Goal: Task Accomplishment & Management: Manage account settings

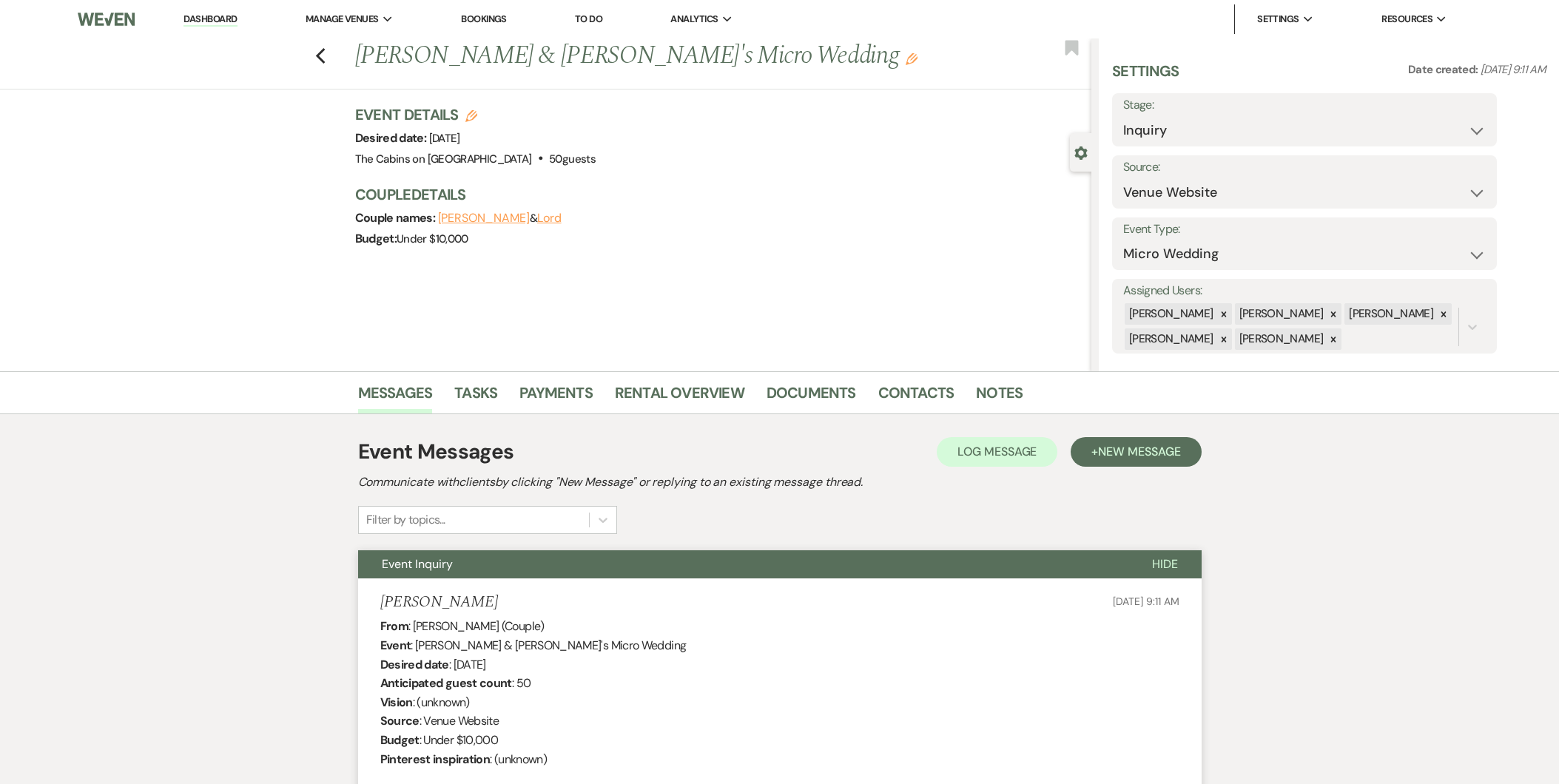
select select "5"
select select "16"
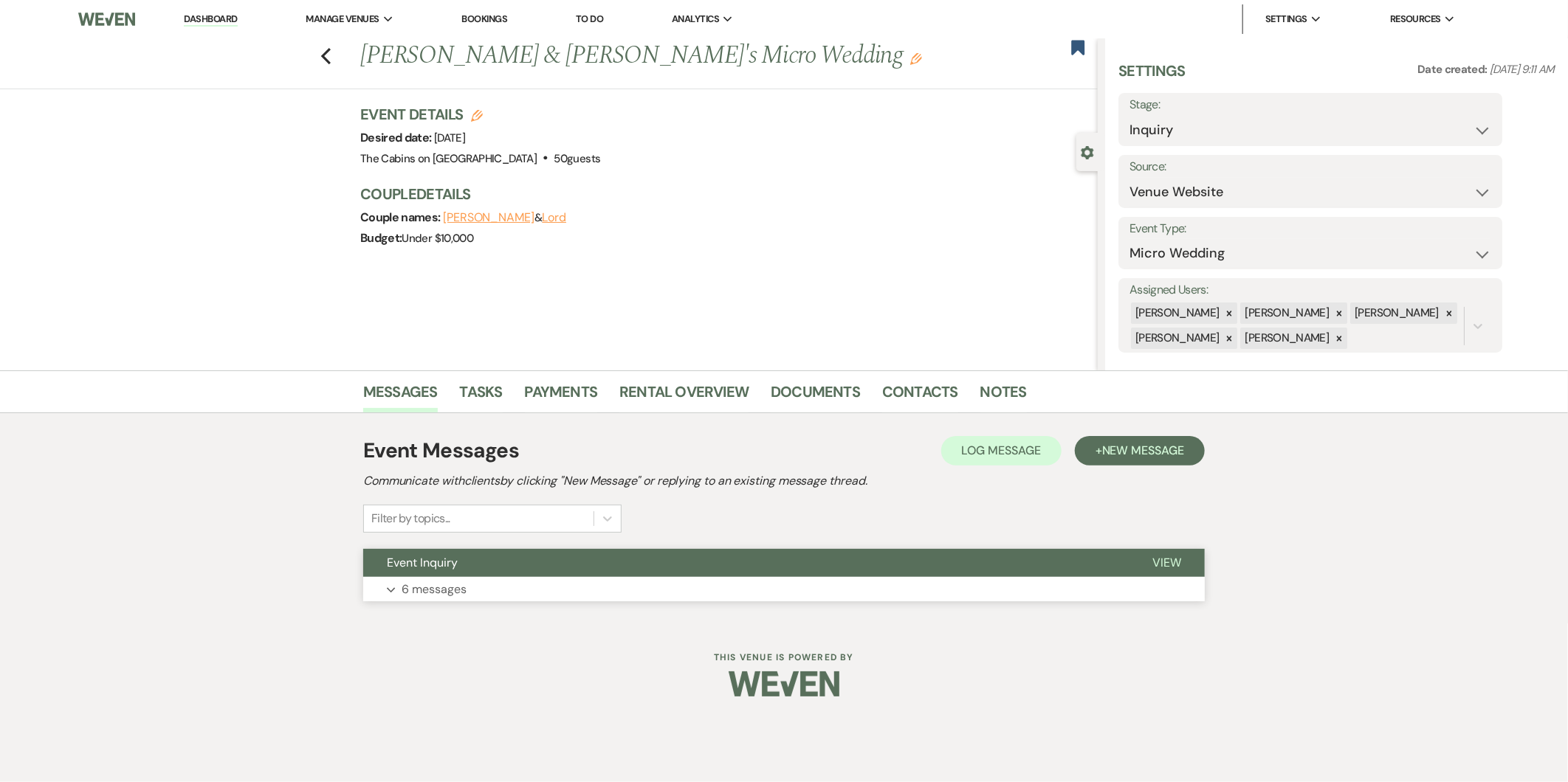
click at [403, 588] on p "6 messages" at bounding box center [434, 590] width 65 height 19
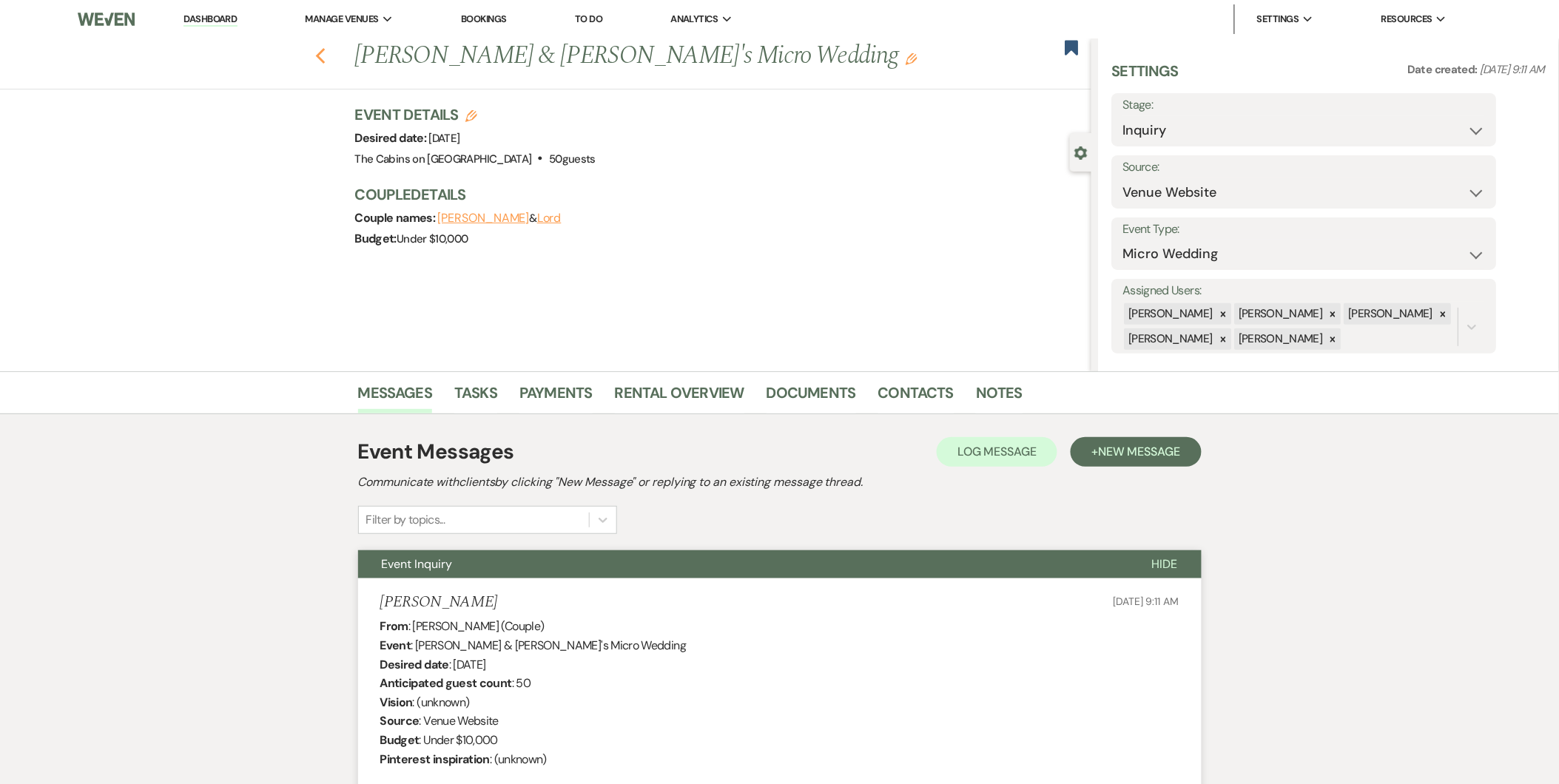
click at [327, 57] on icon "Previous" at bounding box center [321, 56] width 11 height 18
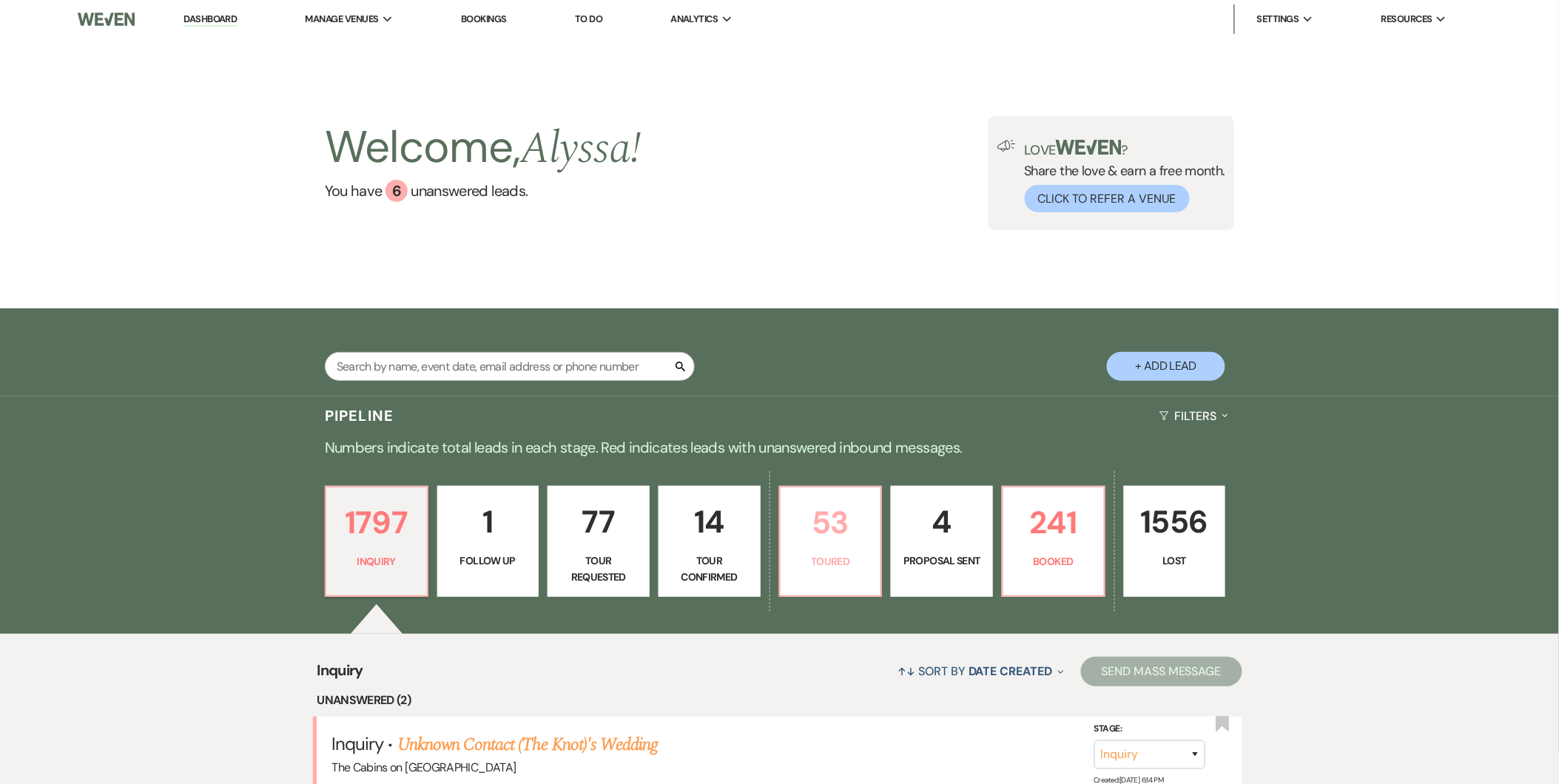
click at [831, 576] on link "53 Toured" at bounding box center [830, 541] width 104 height 111
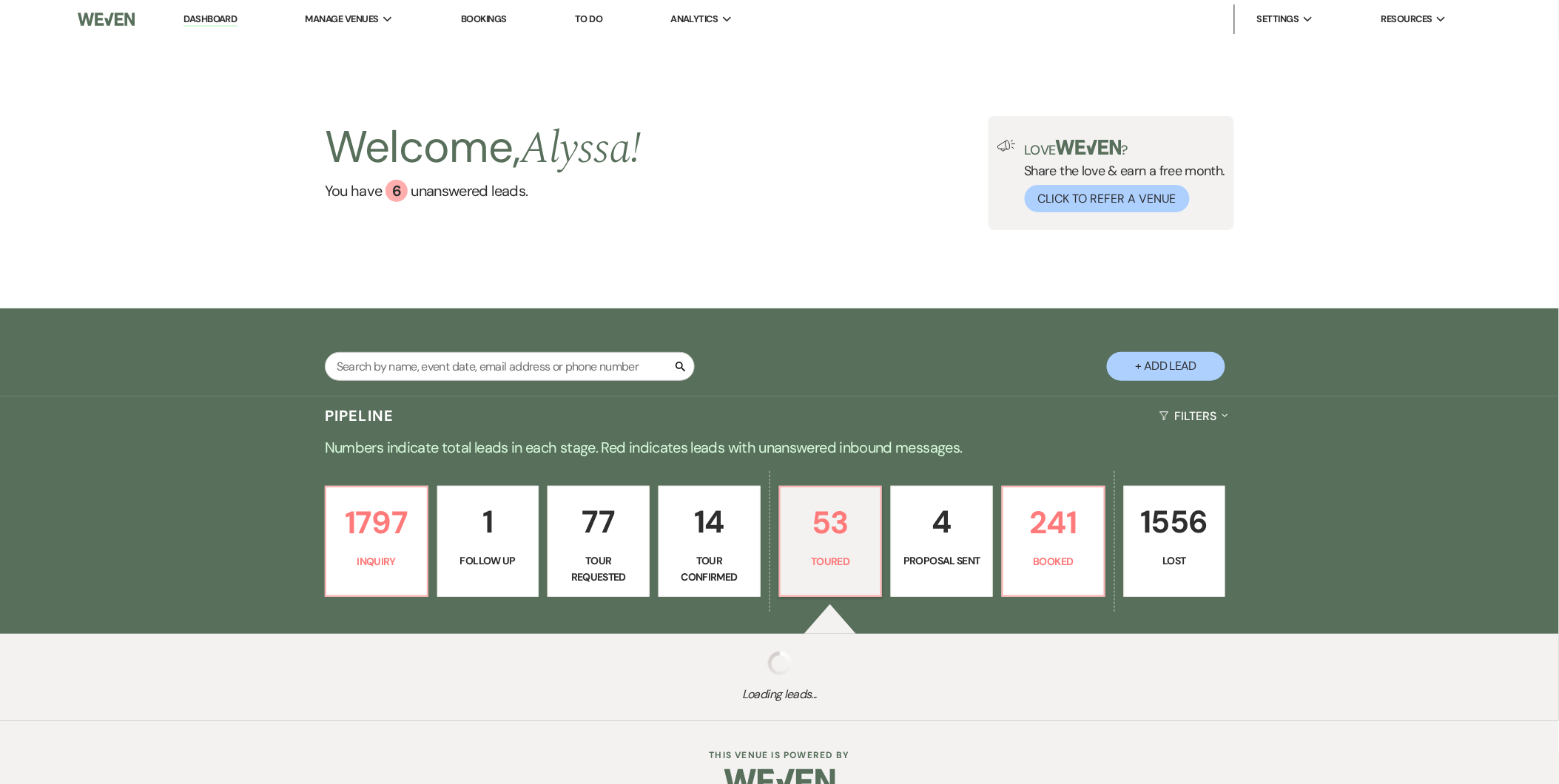
select select "5"
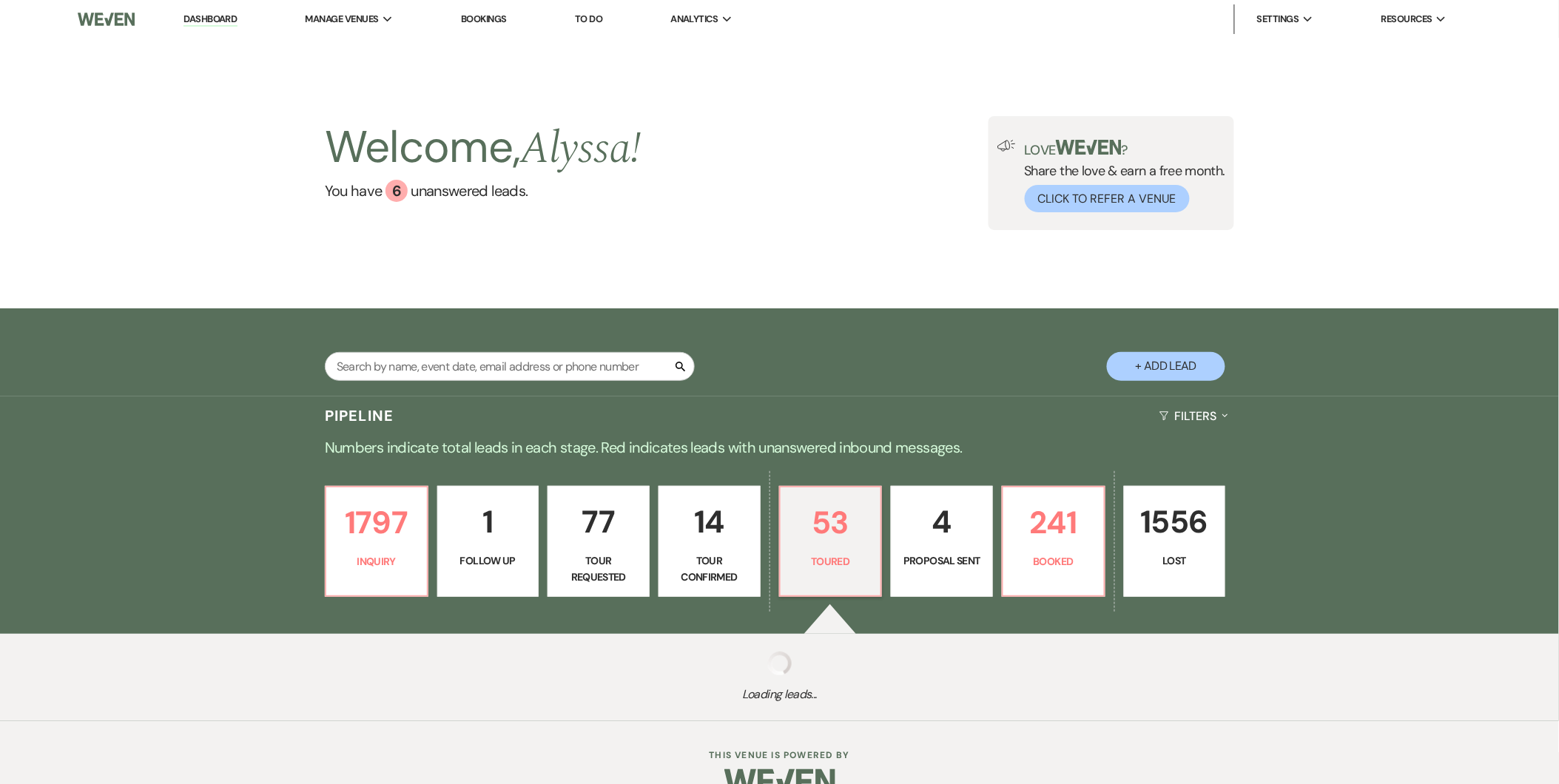
select select "5"
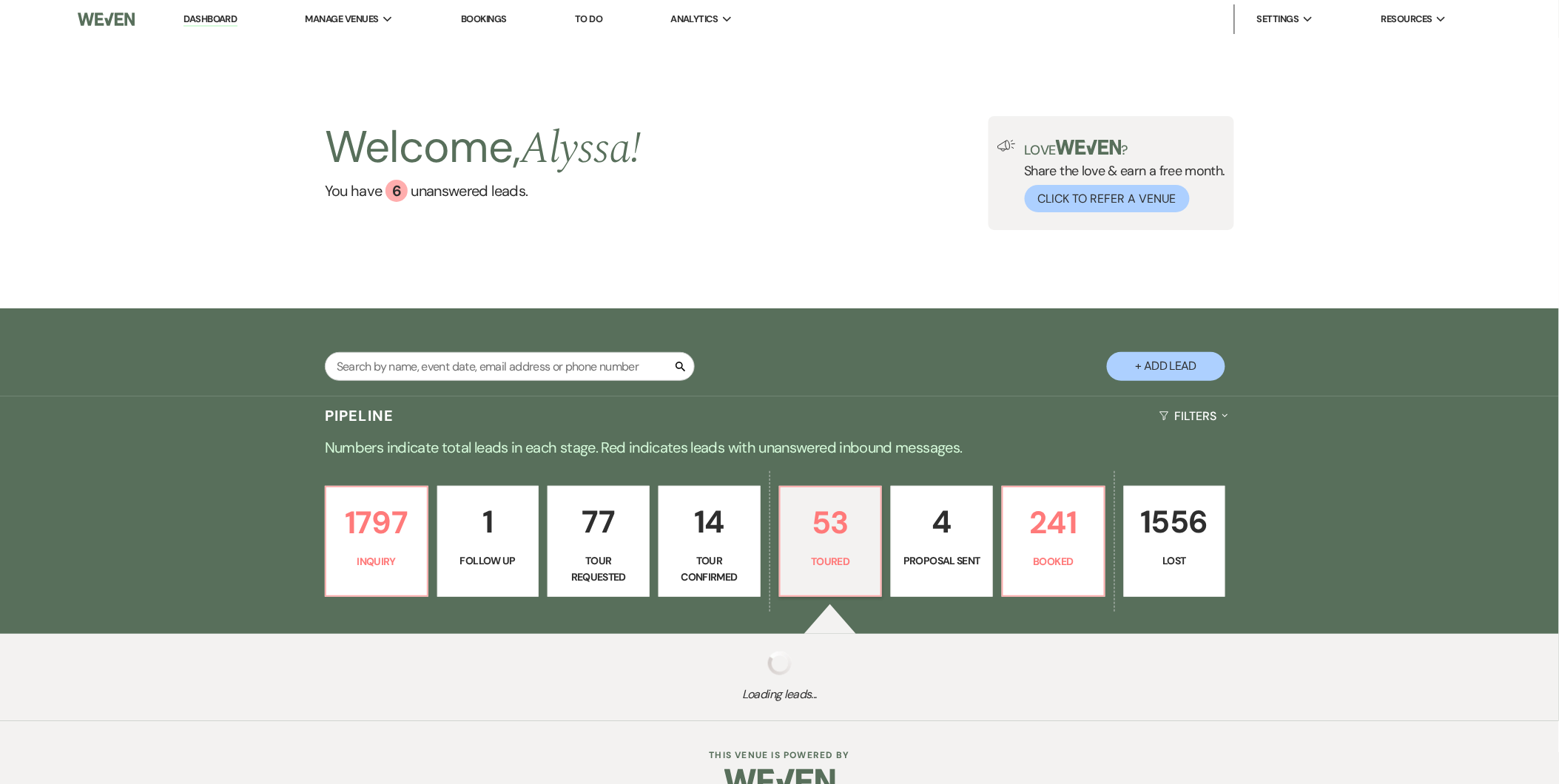
select select "5"
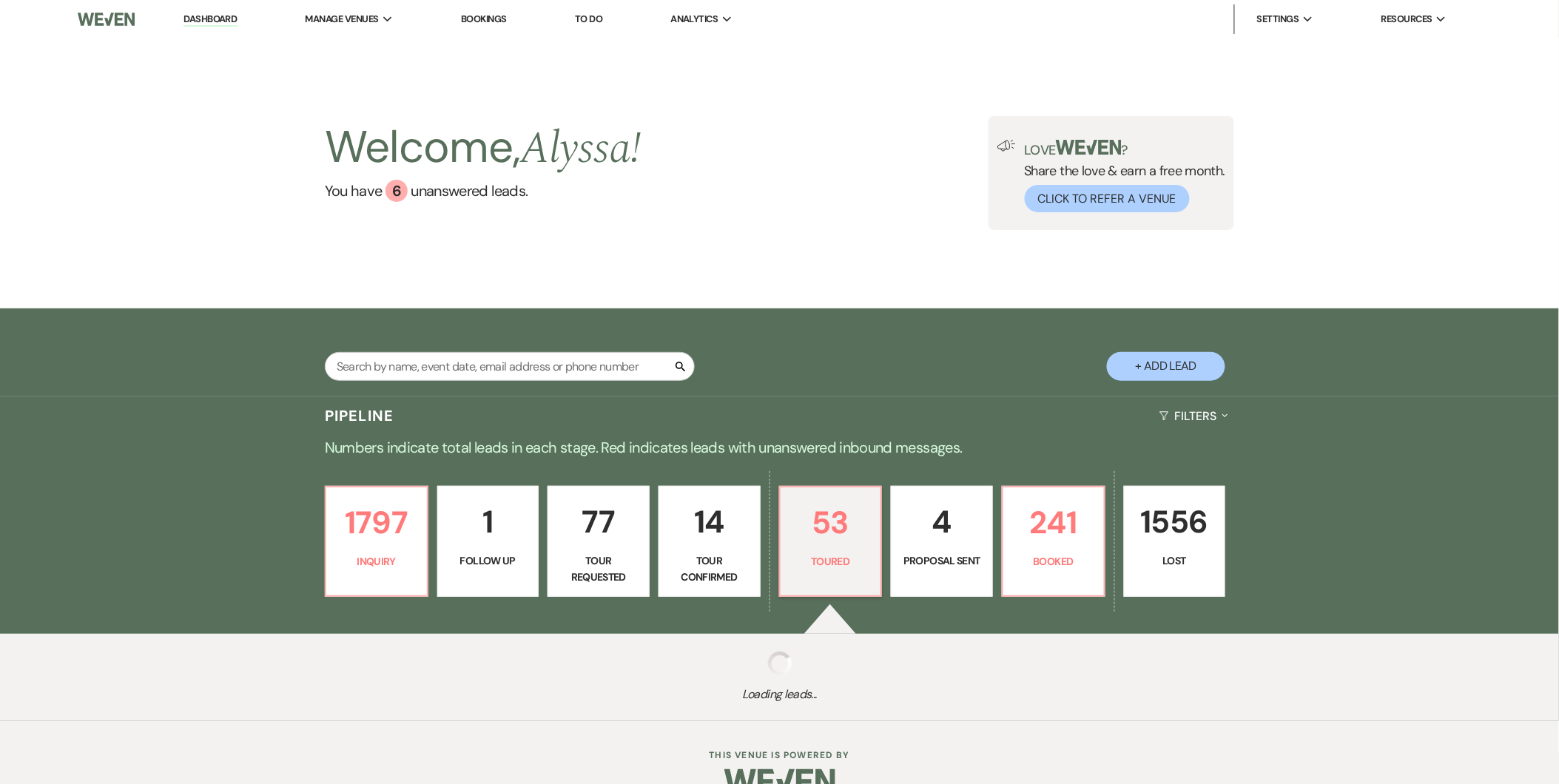
select select "5"
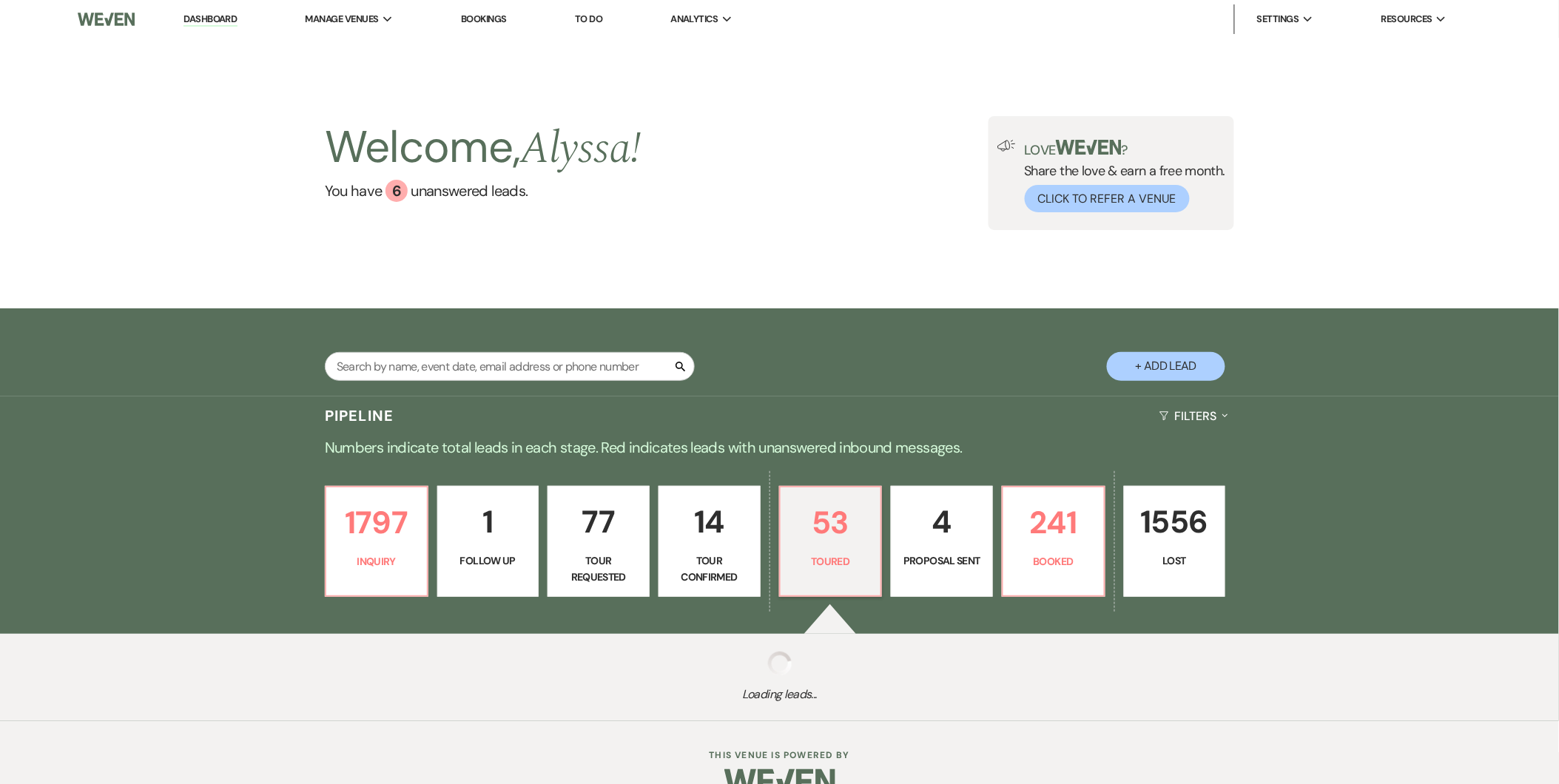
select select "5"
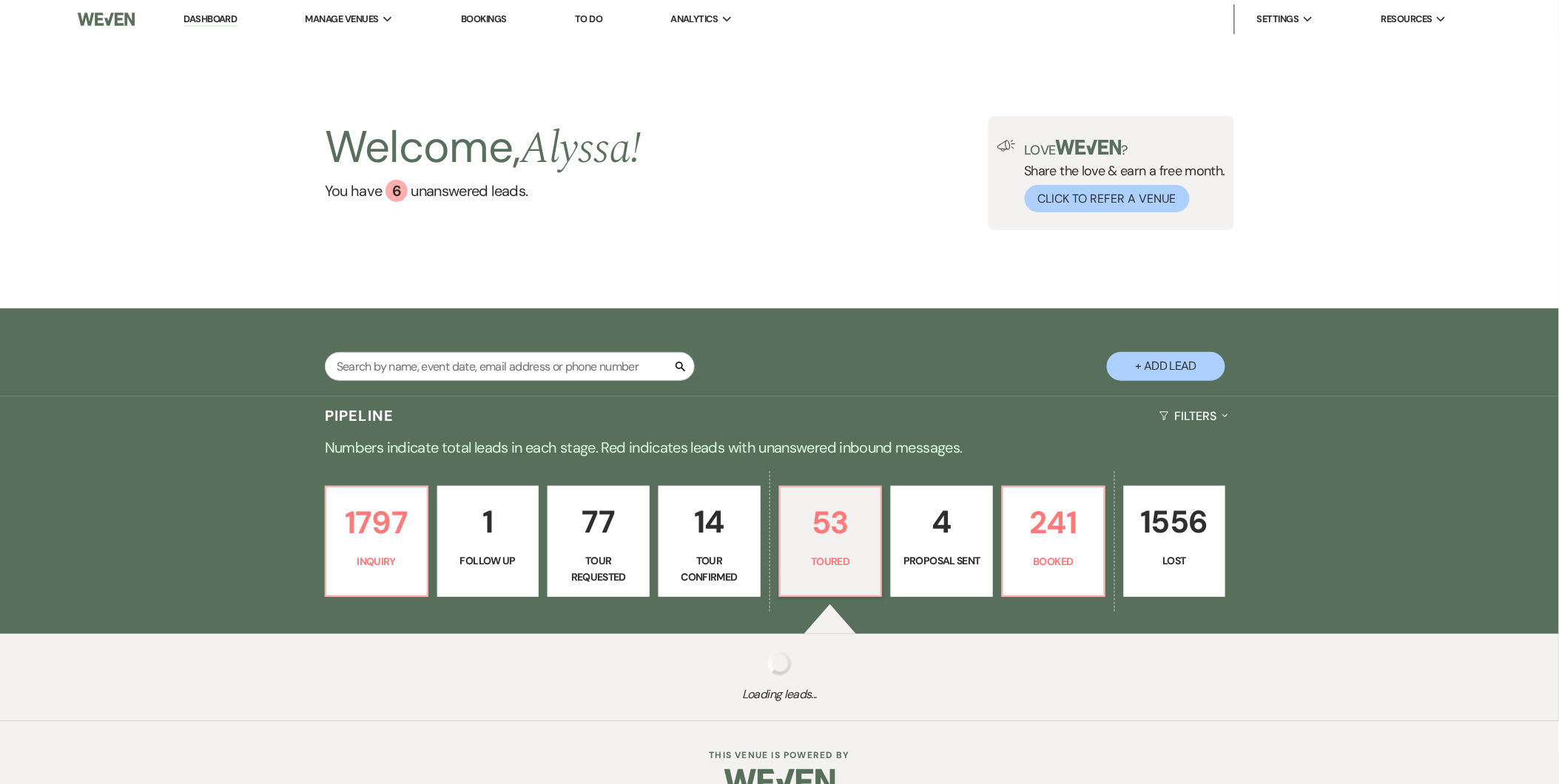
select select "5"
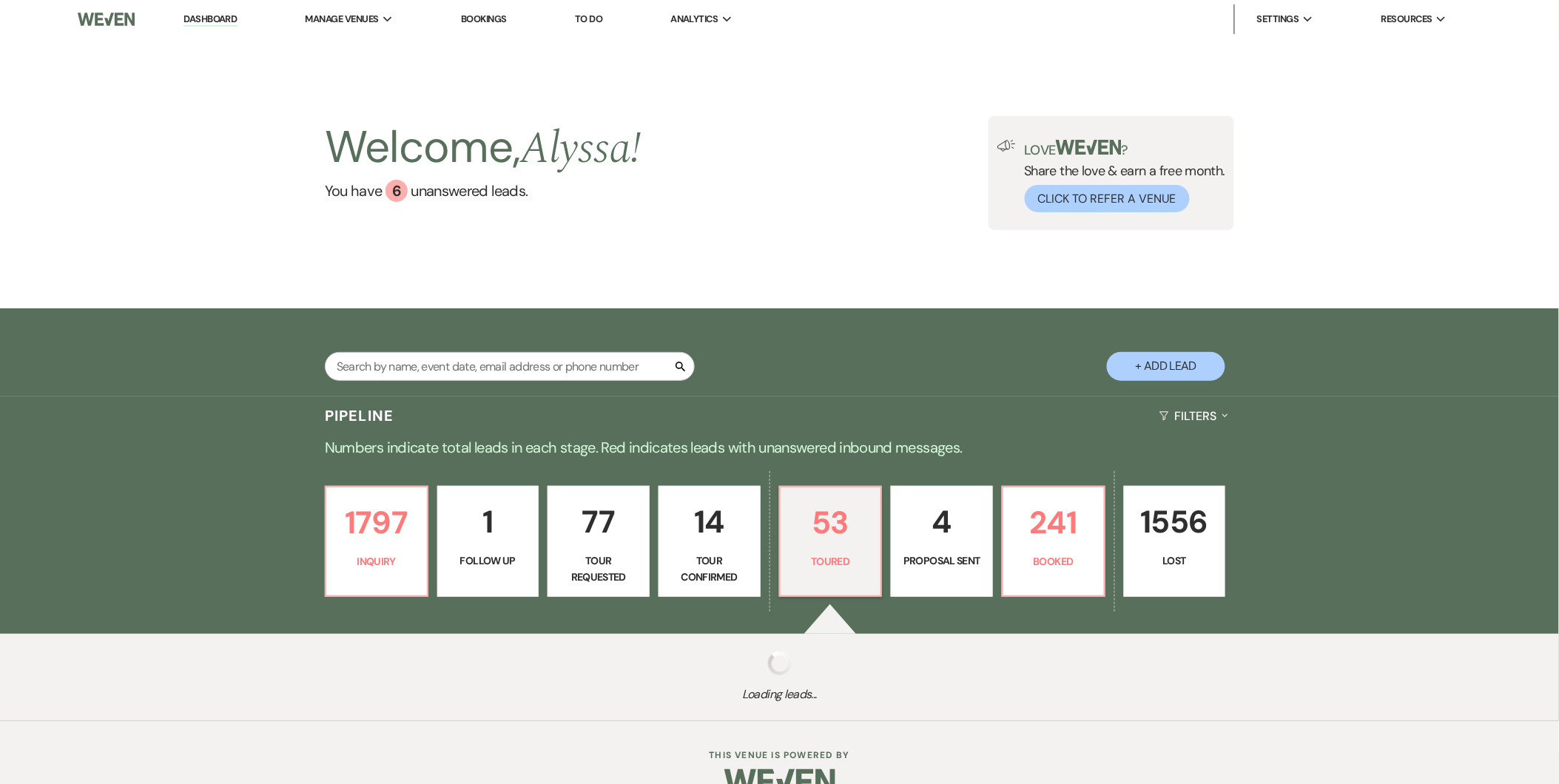
select select "5"
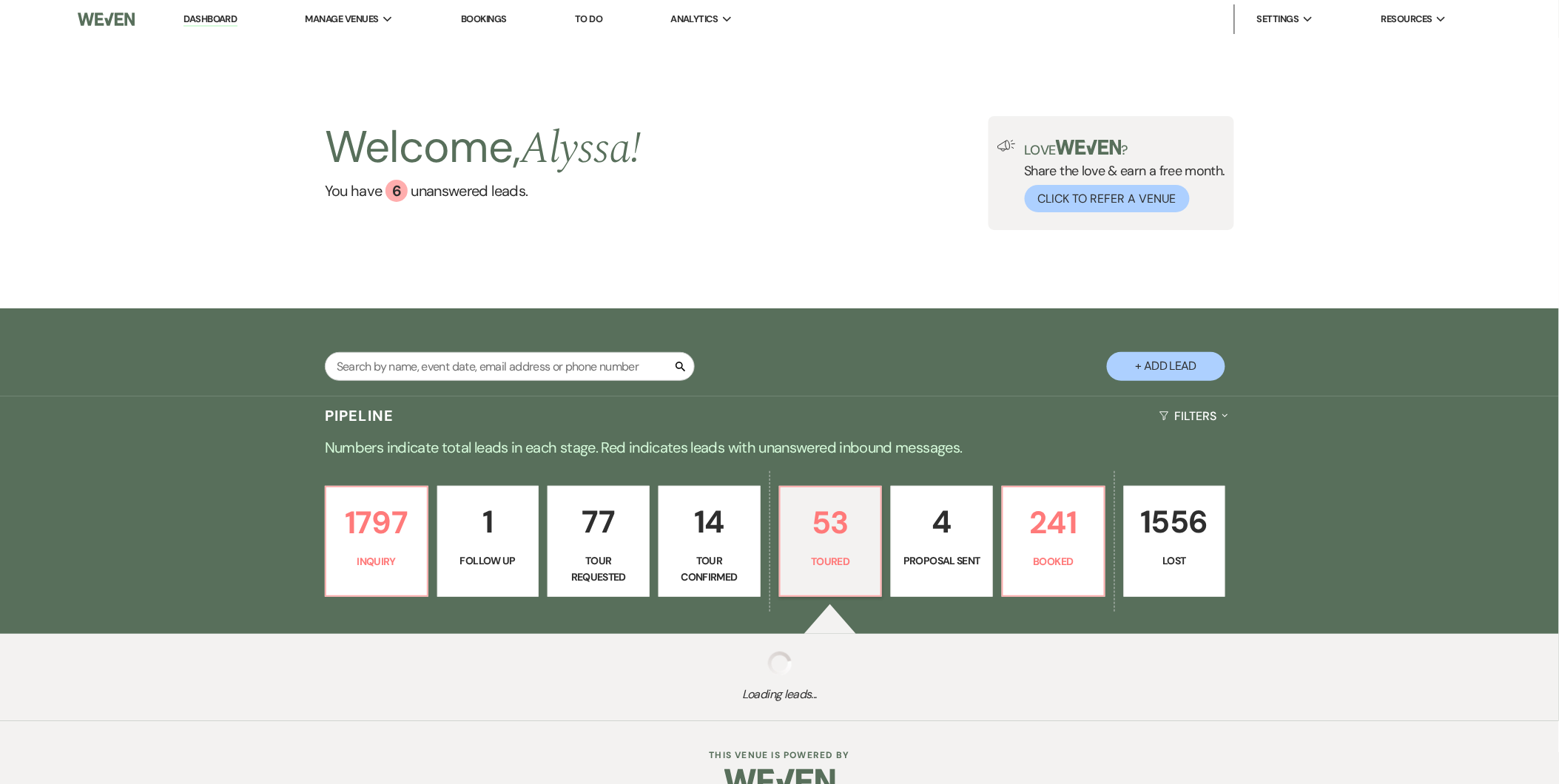
select select "5"
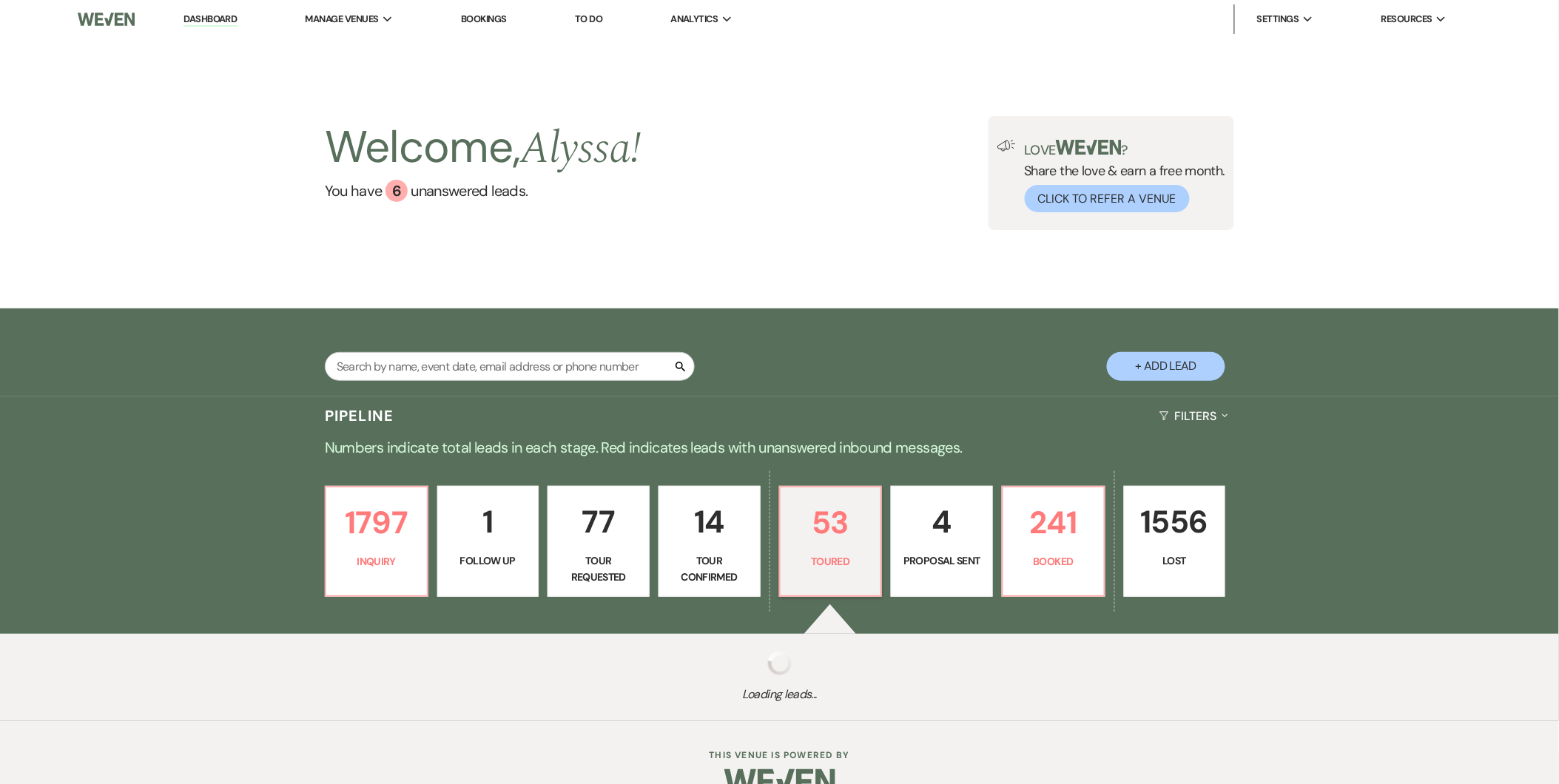
select select "5"
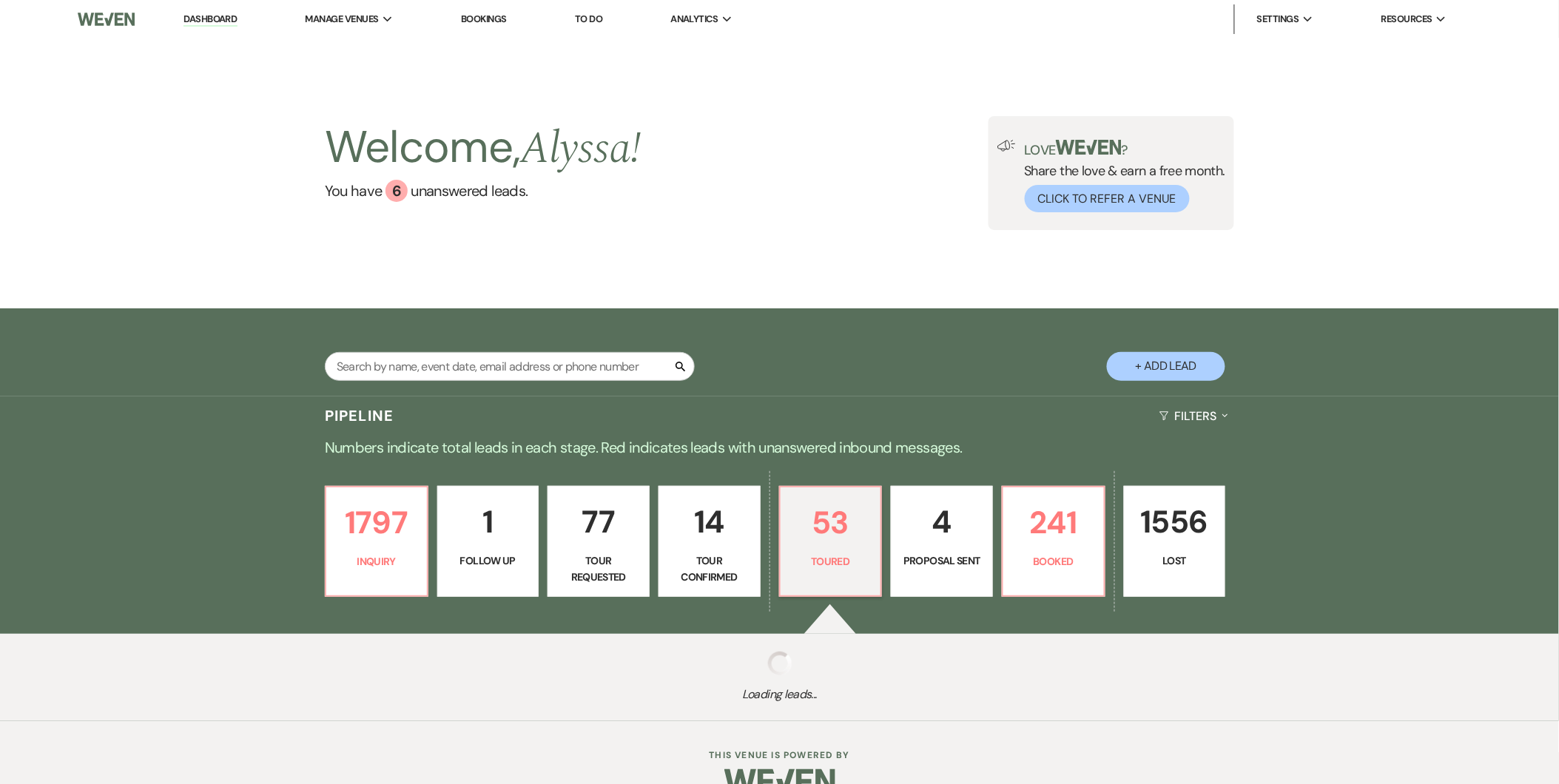
select select "5"
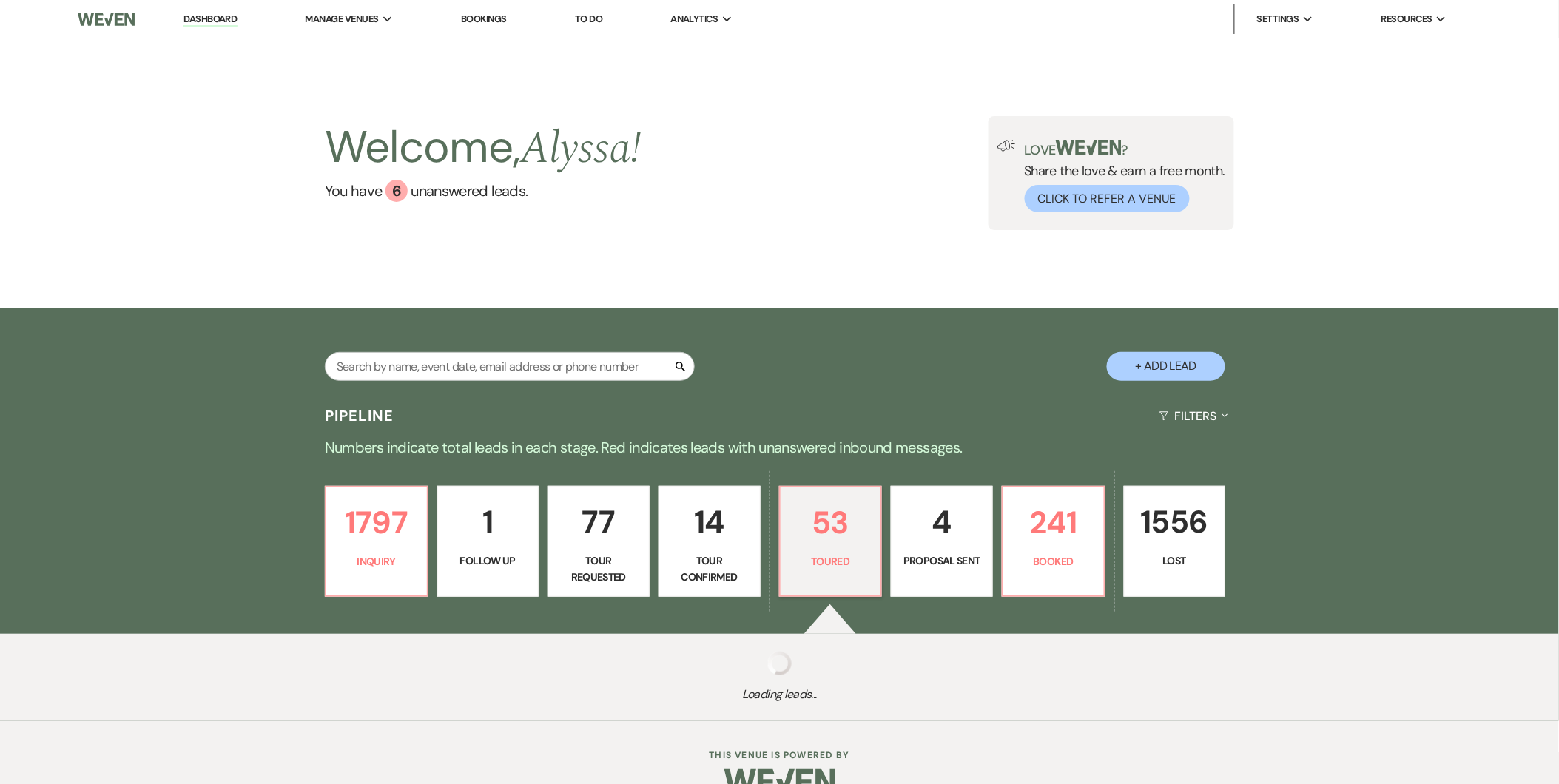
select select "5"
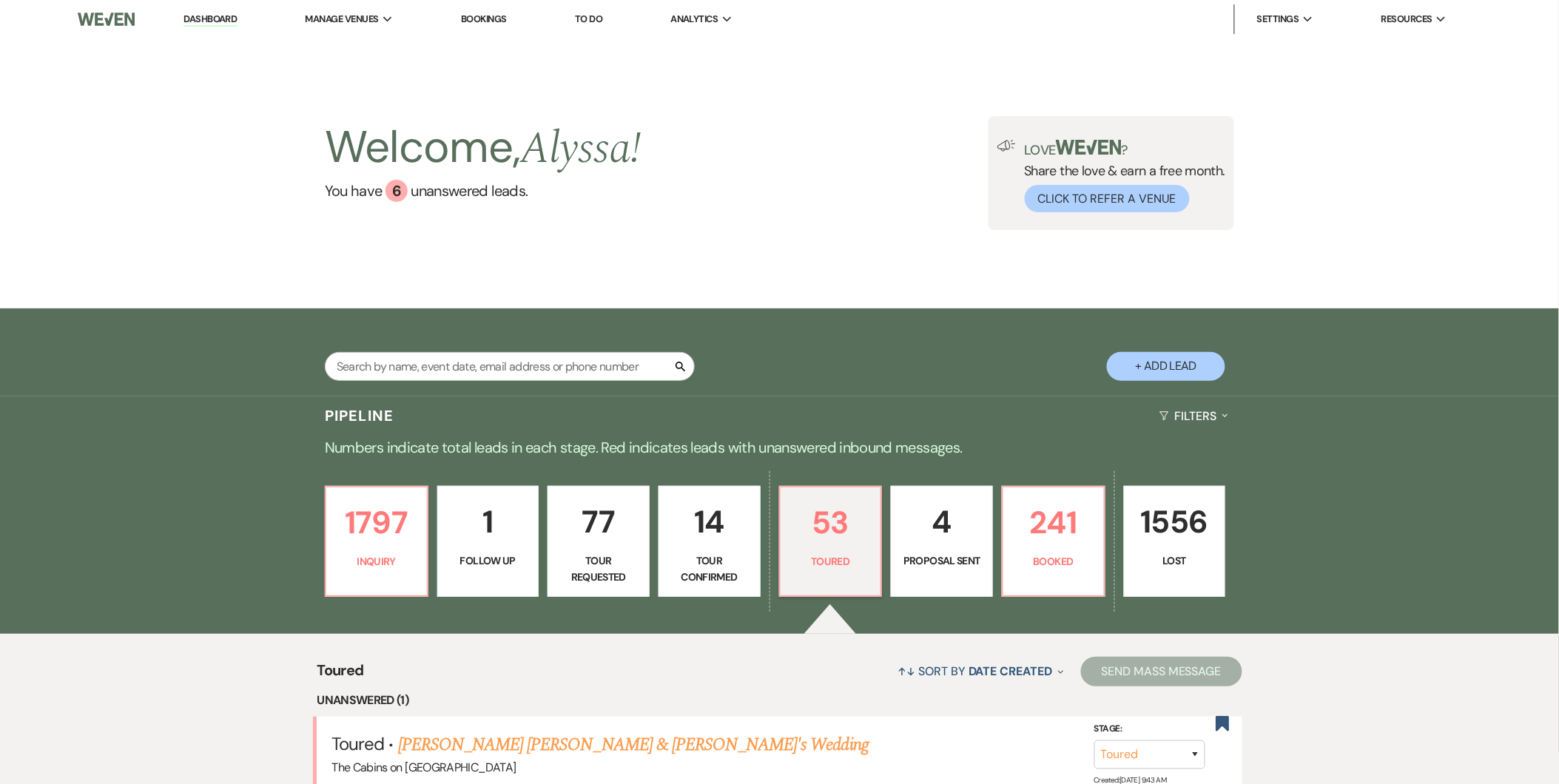
scroll to position [485, 0]
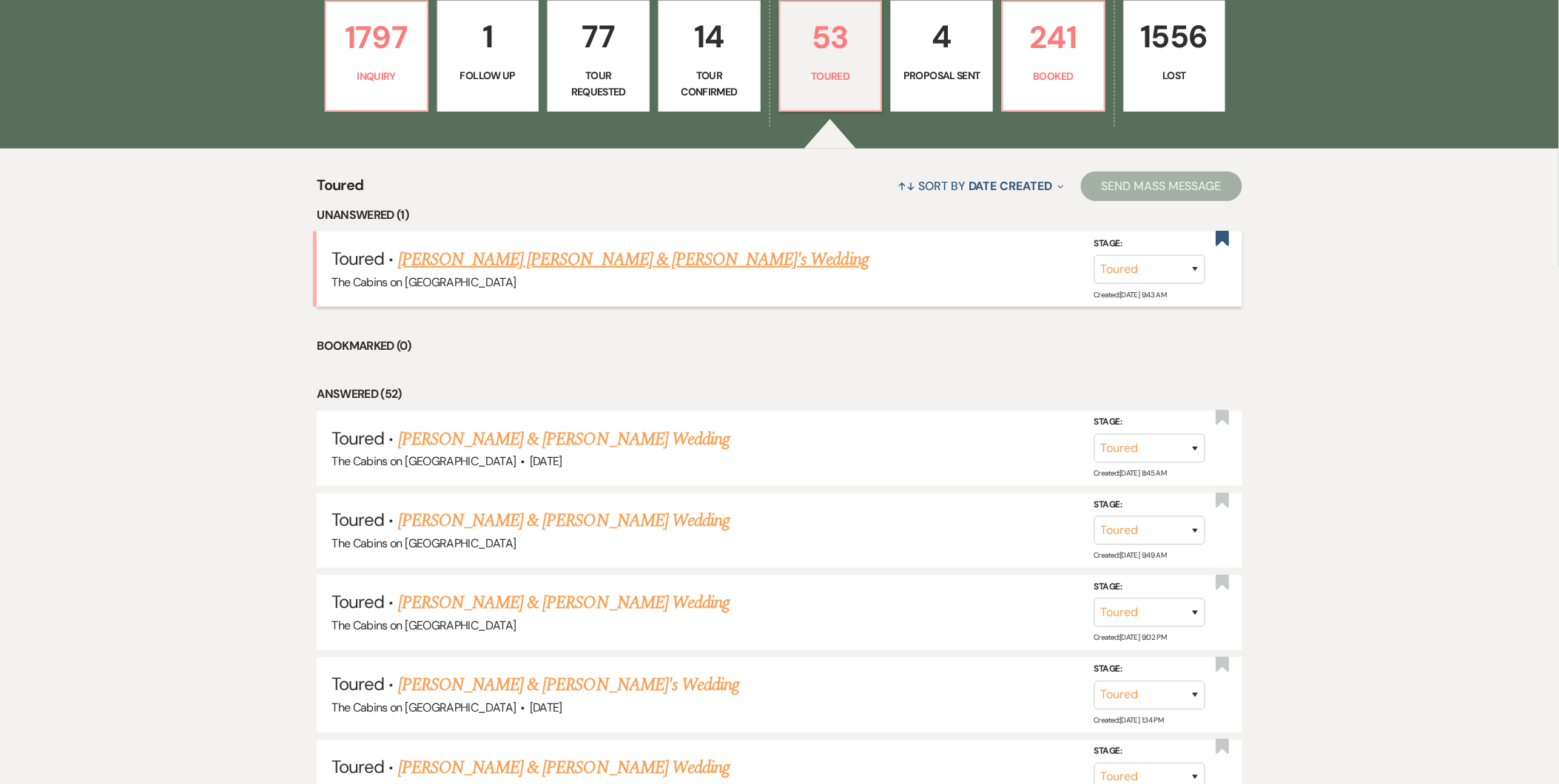
click at [573, 256] on link "[PERSON_NAME] [PERSON_NAME] & [PERSON_NAME]'s Wedding" at bounding box center [633, 259] width 471 height 27
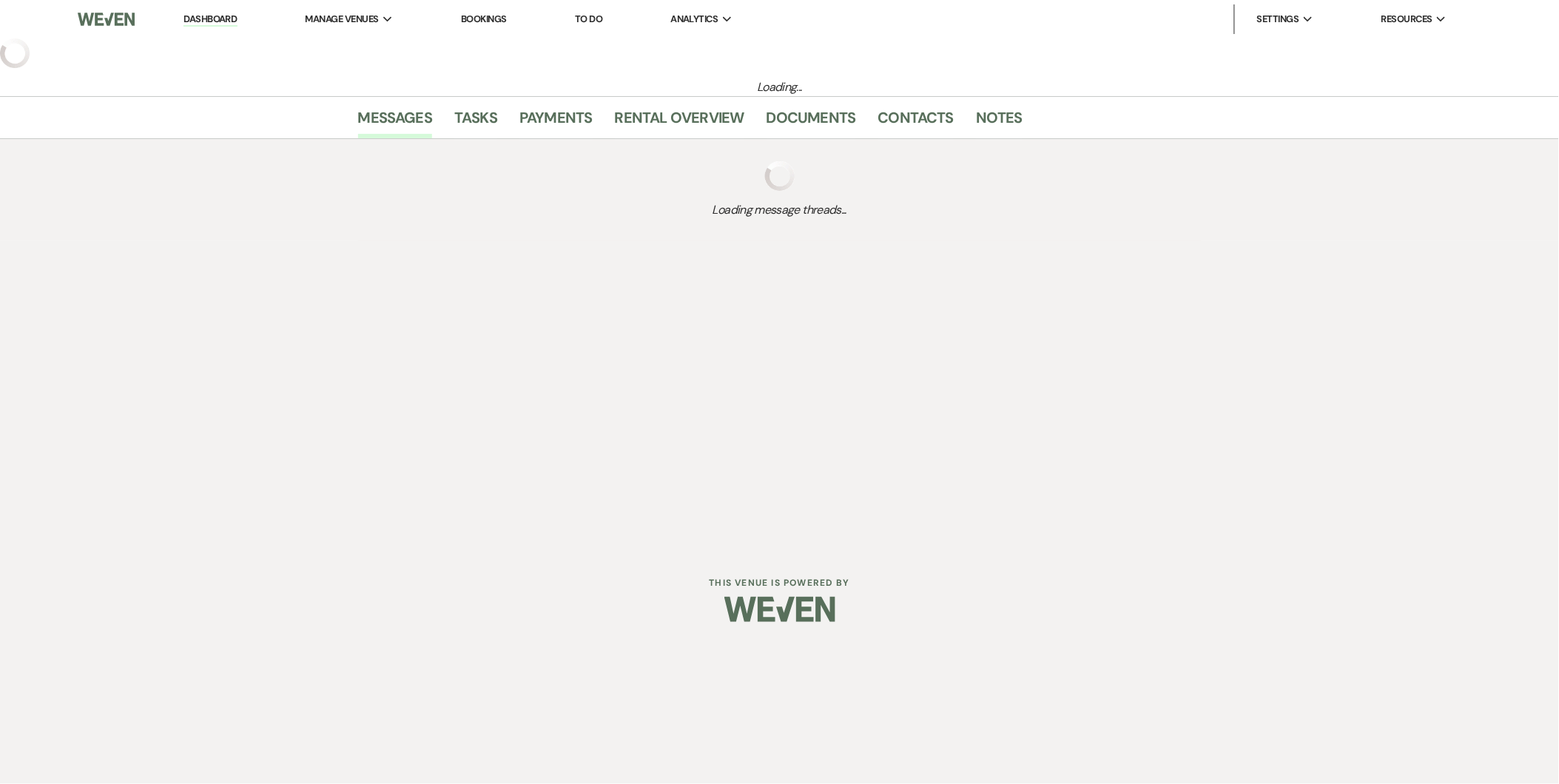
select select "5"
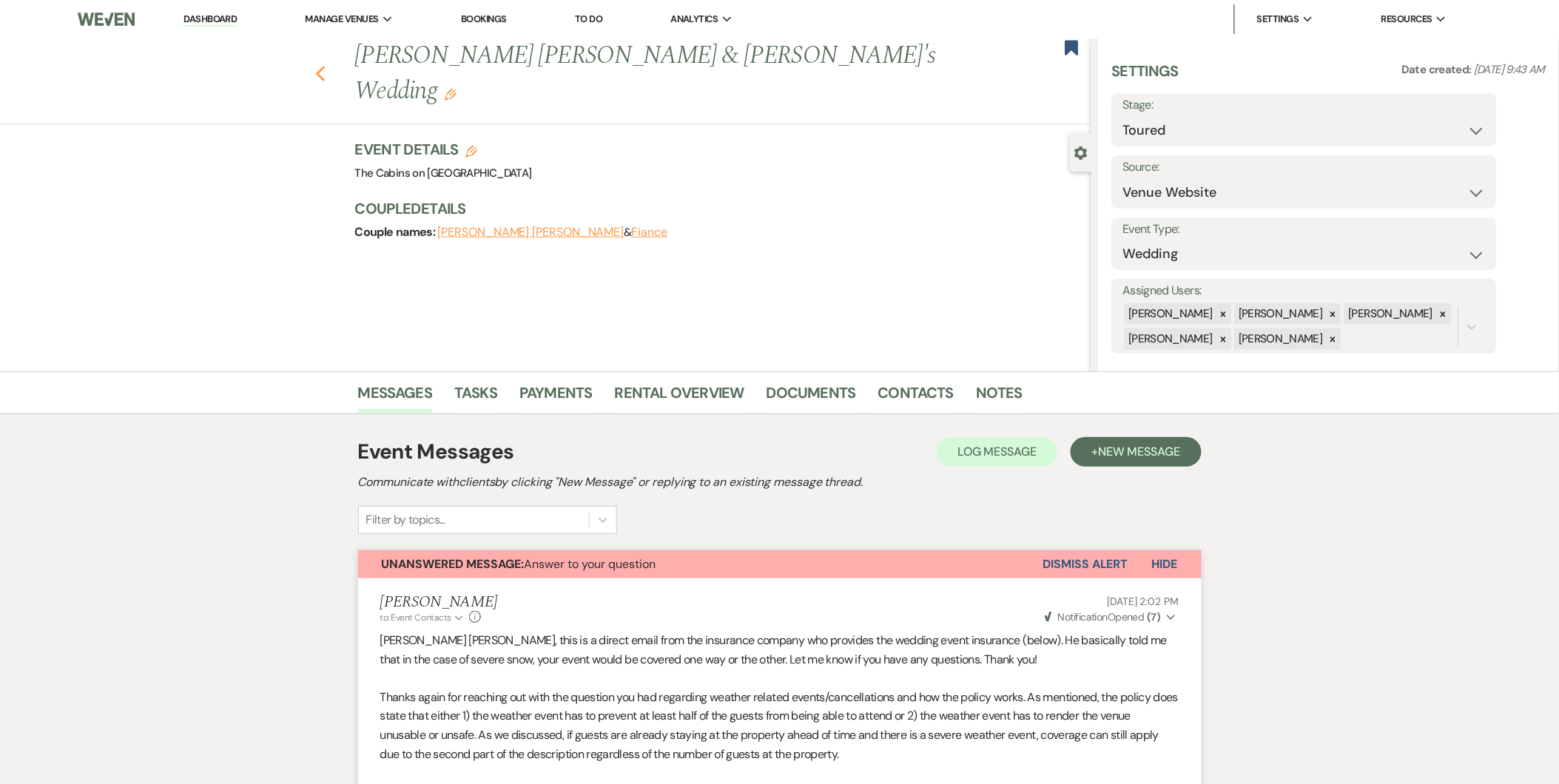
click at [322, 65] on icon "Previous" at bounding box center [321, 74] width 11 height 18
select select "5"
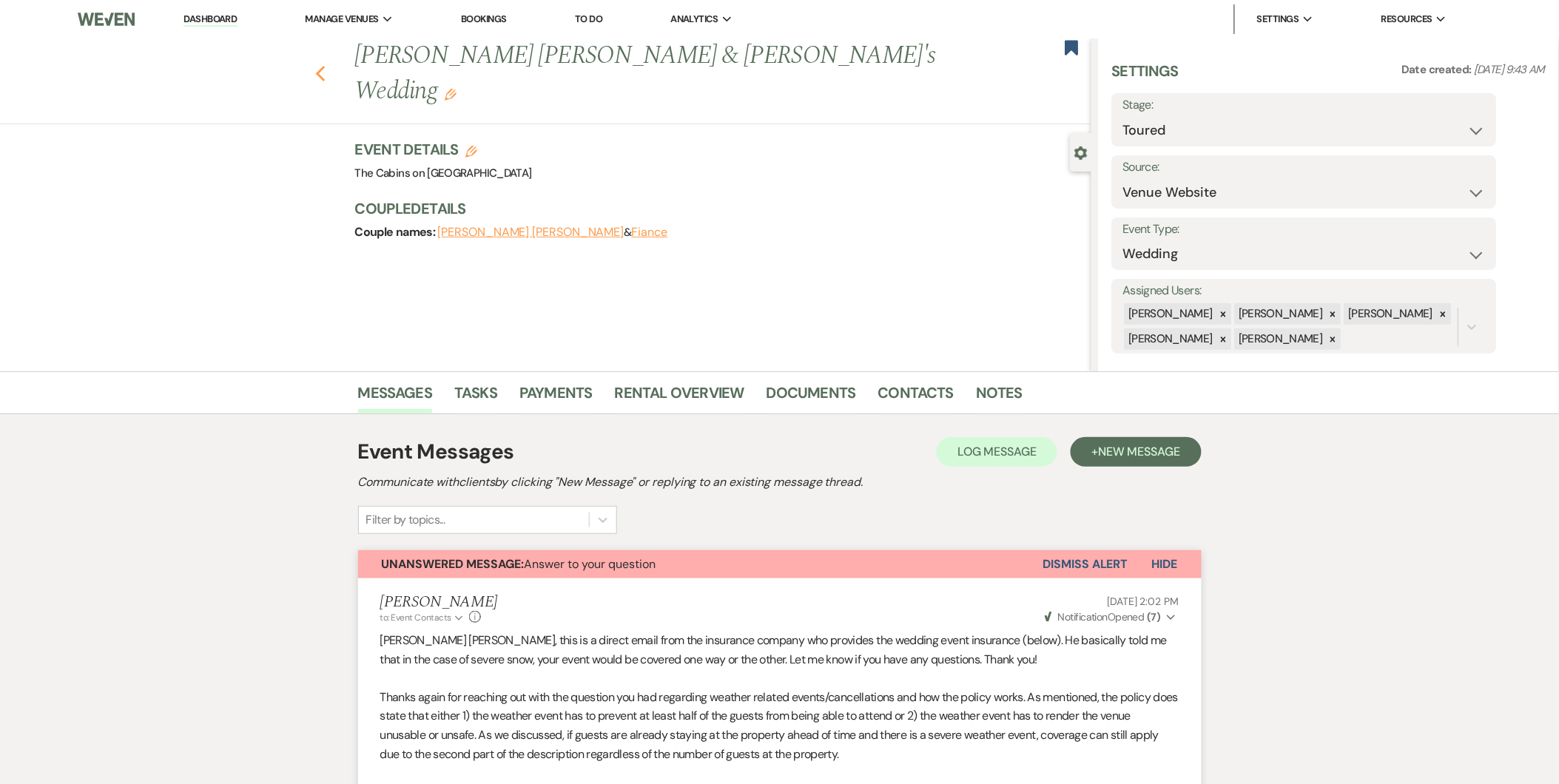
select select "5"
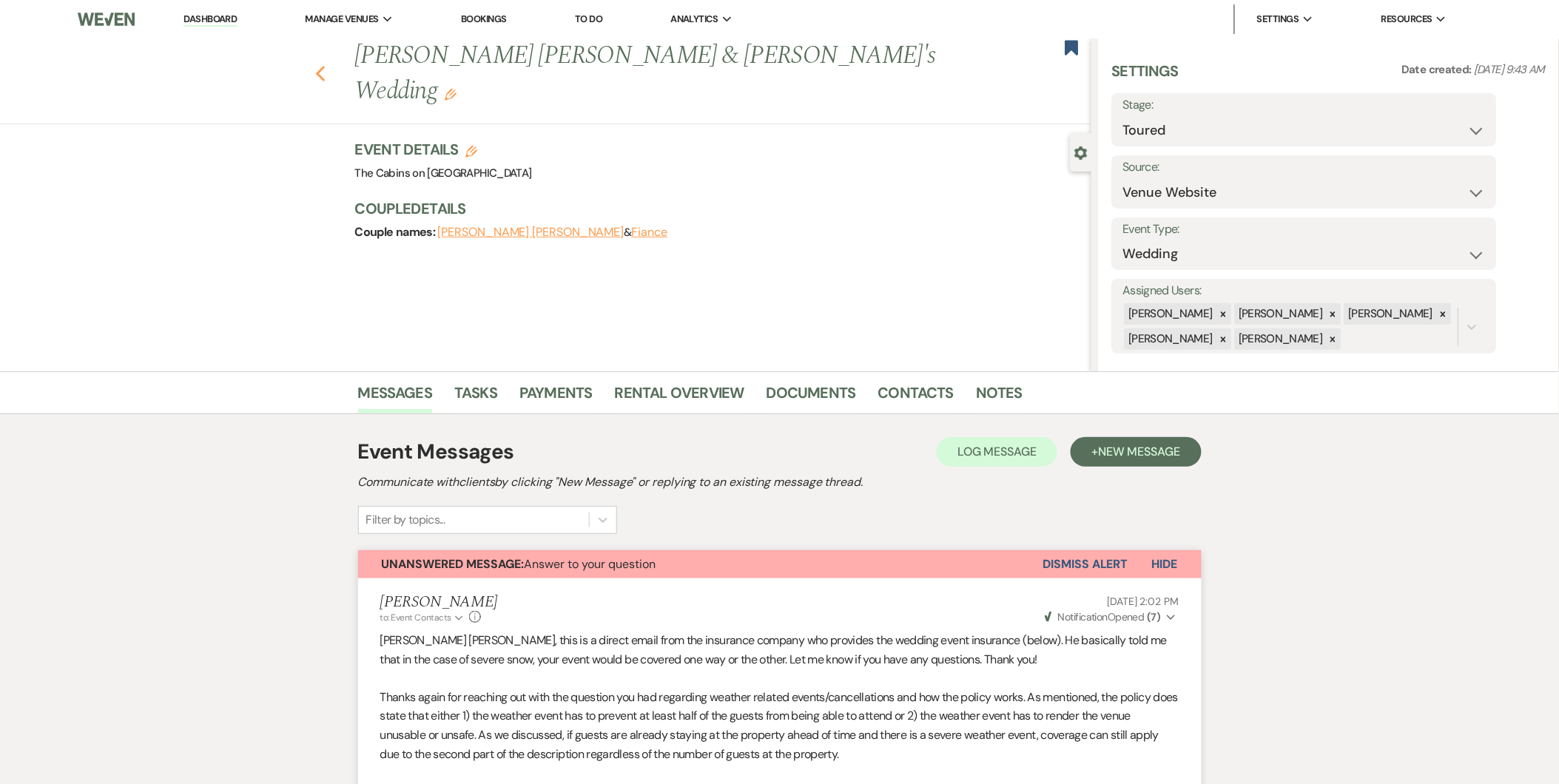
select select "5"
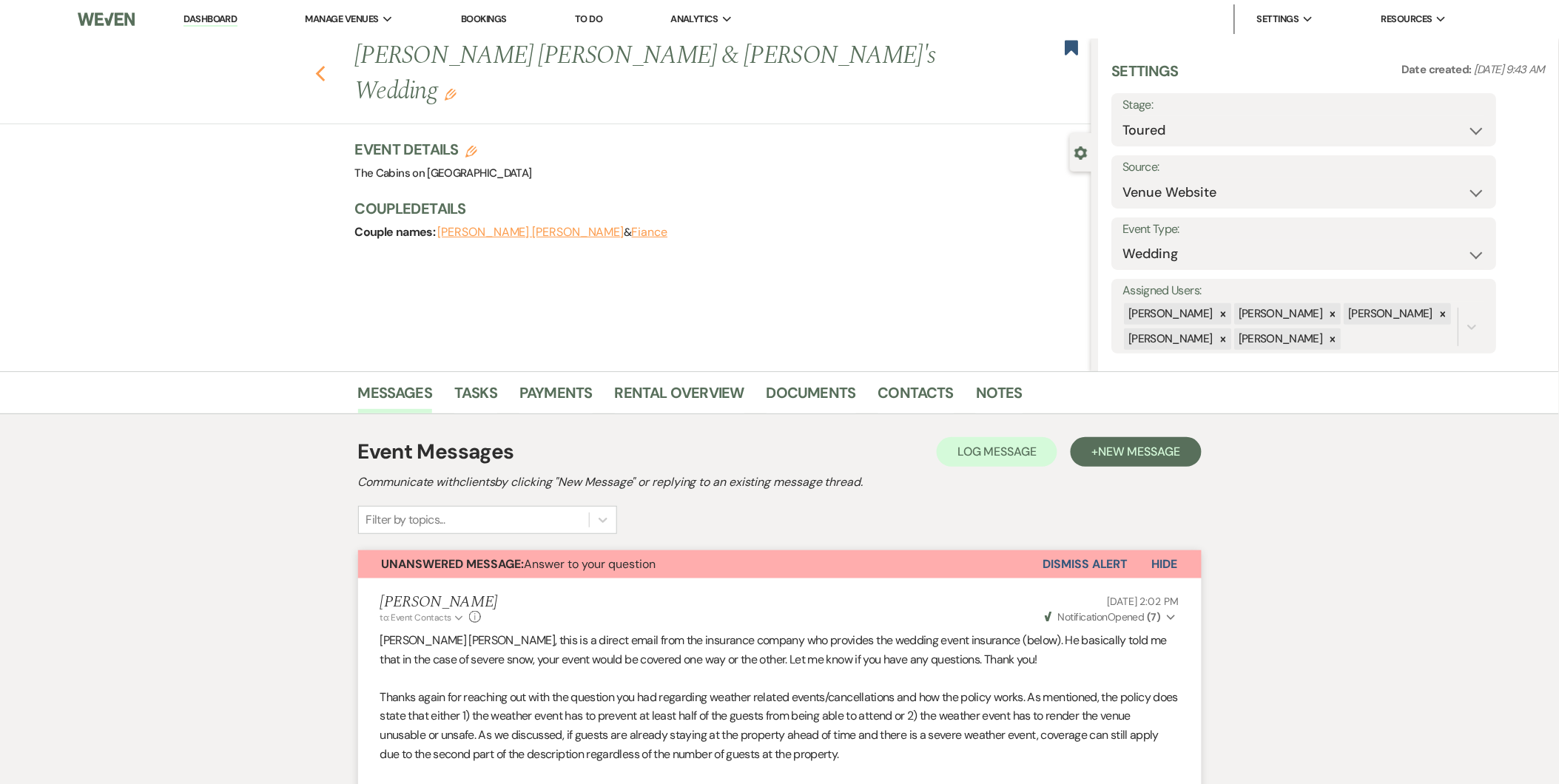
select select "5"
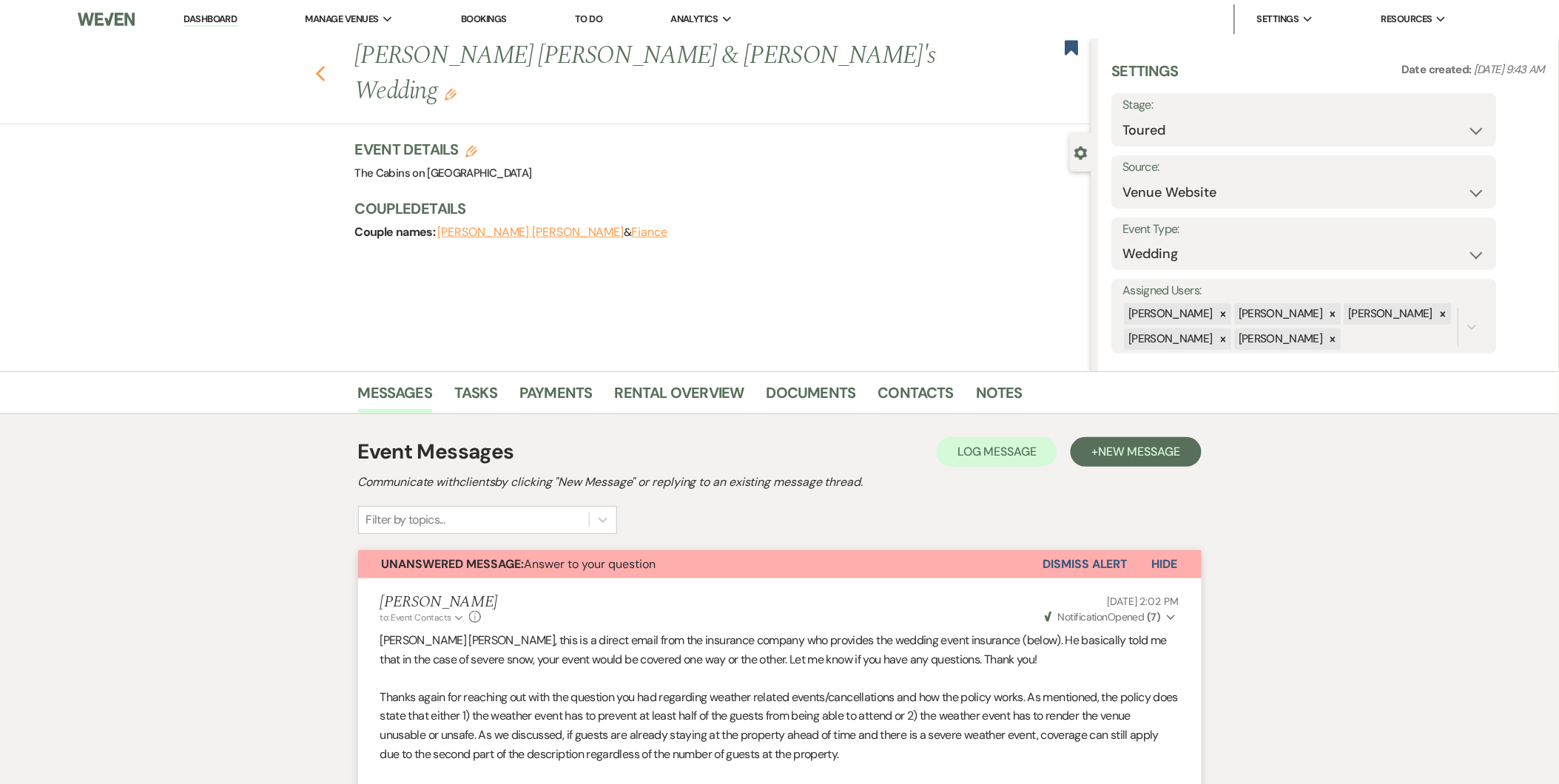
select select "5"
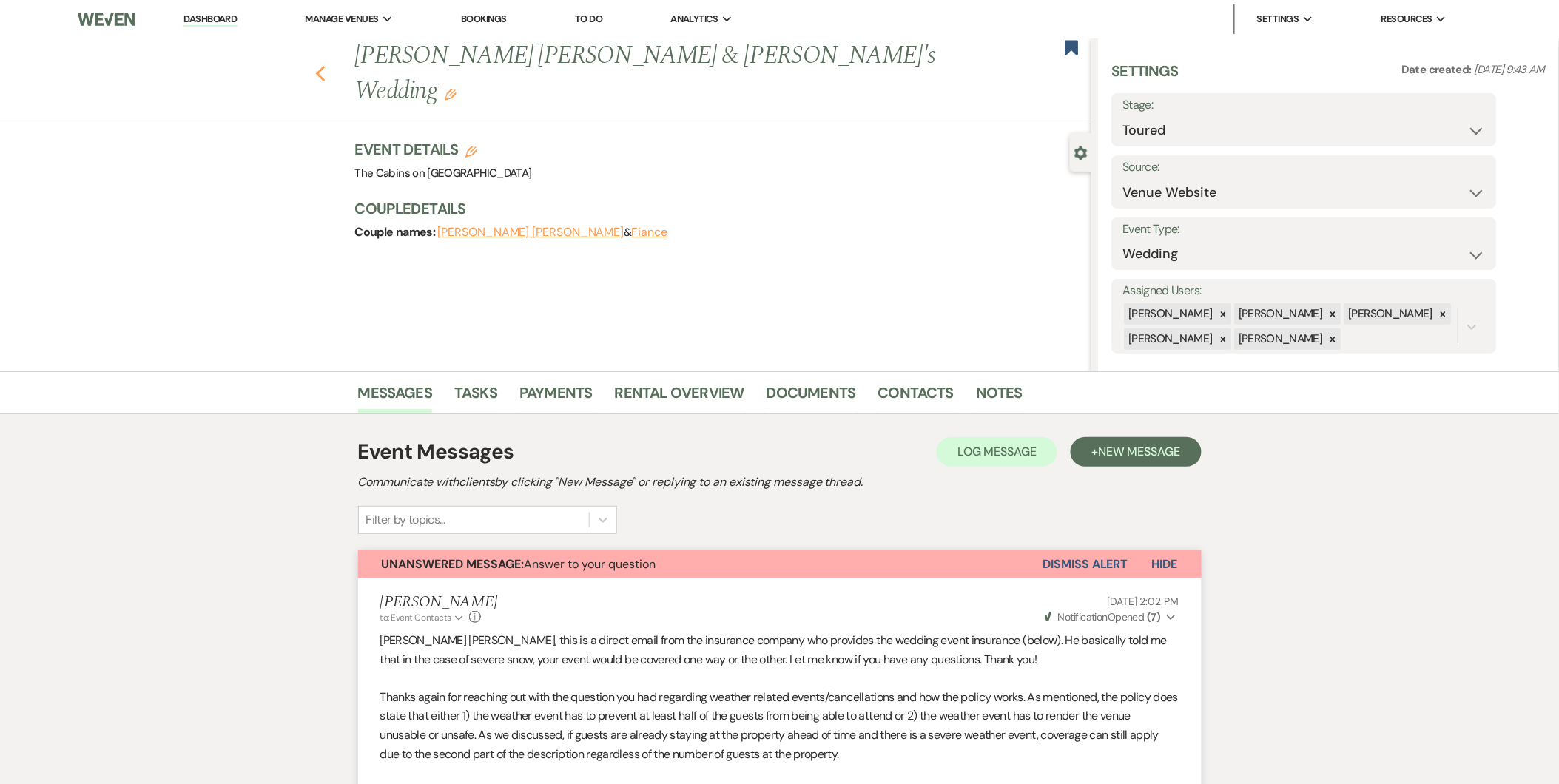
select select "5"
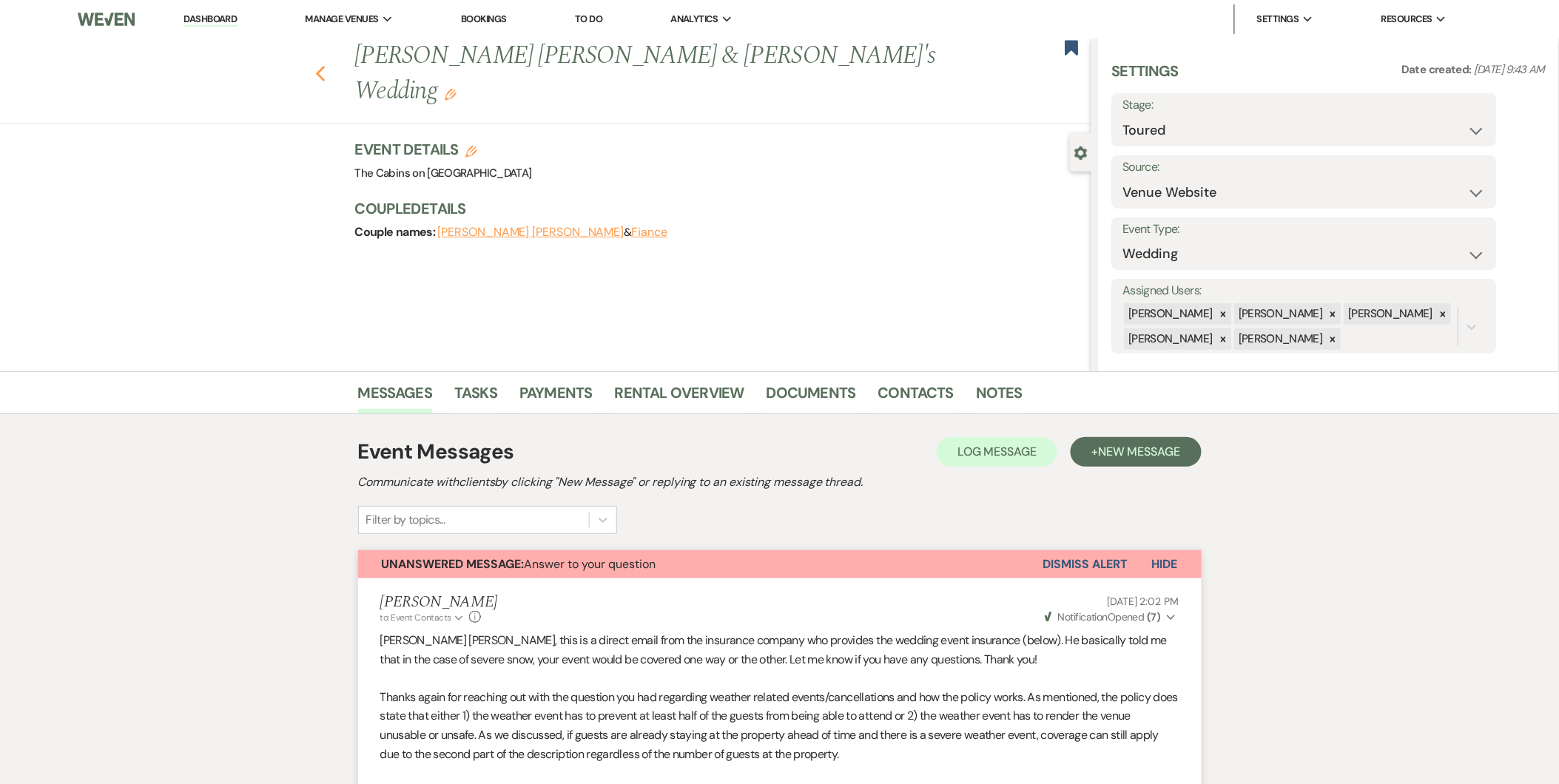
select select "5"
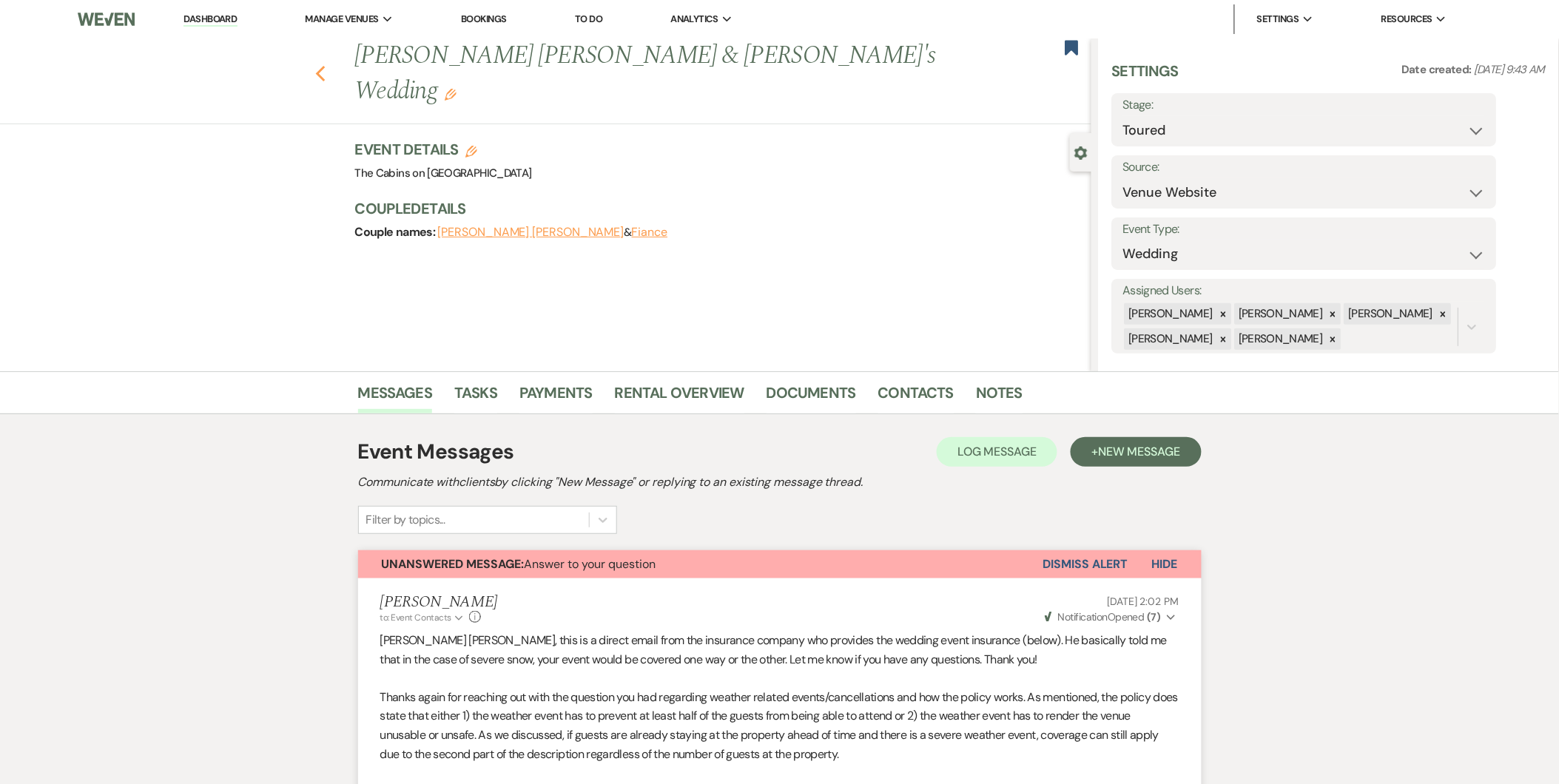
select select "5"
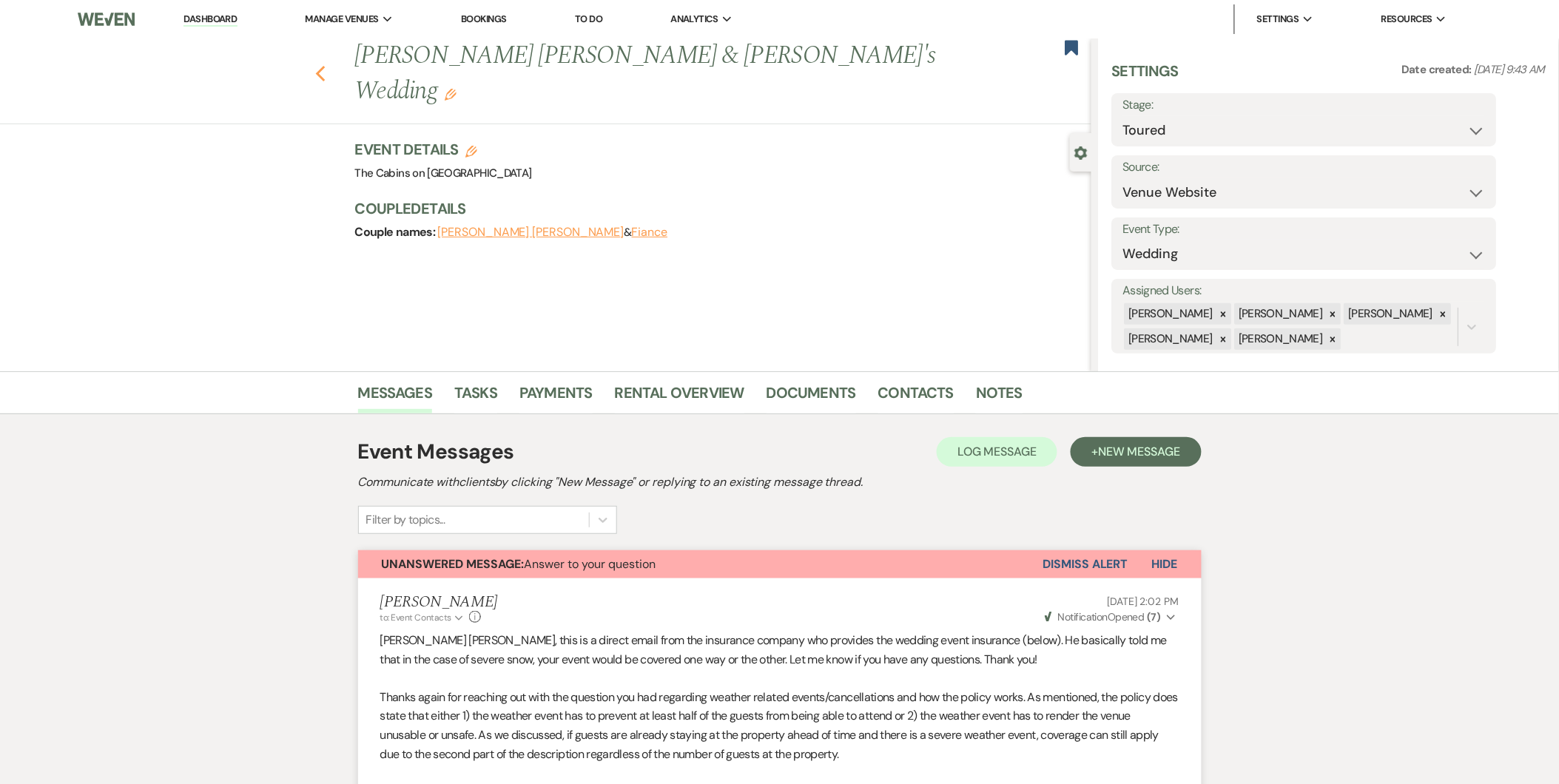
select select "5"
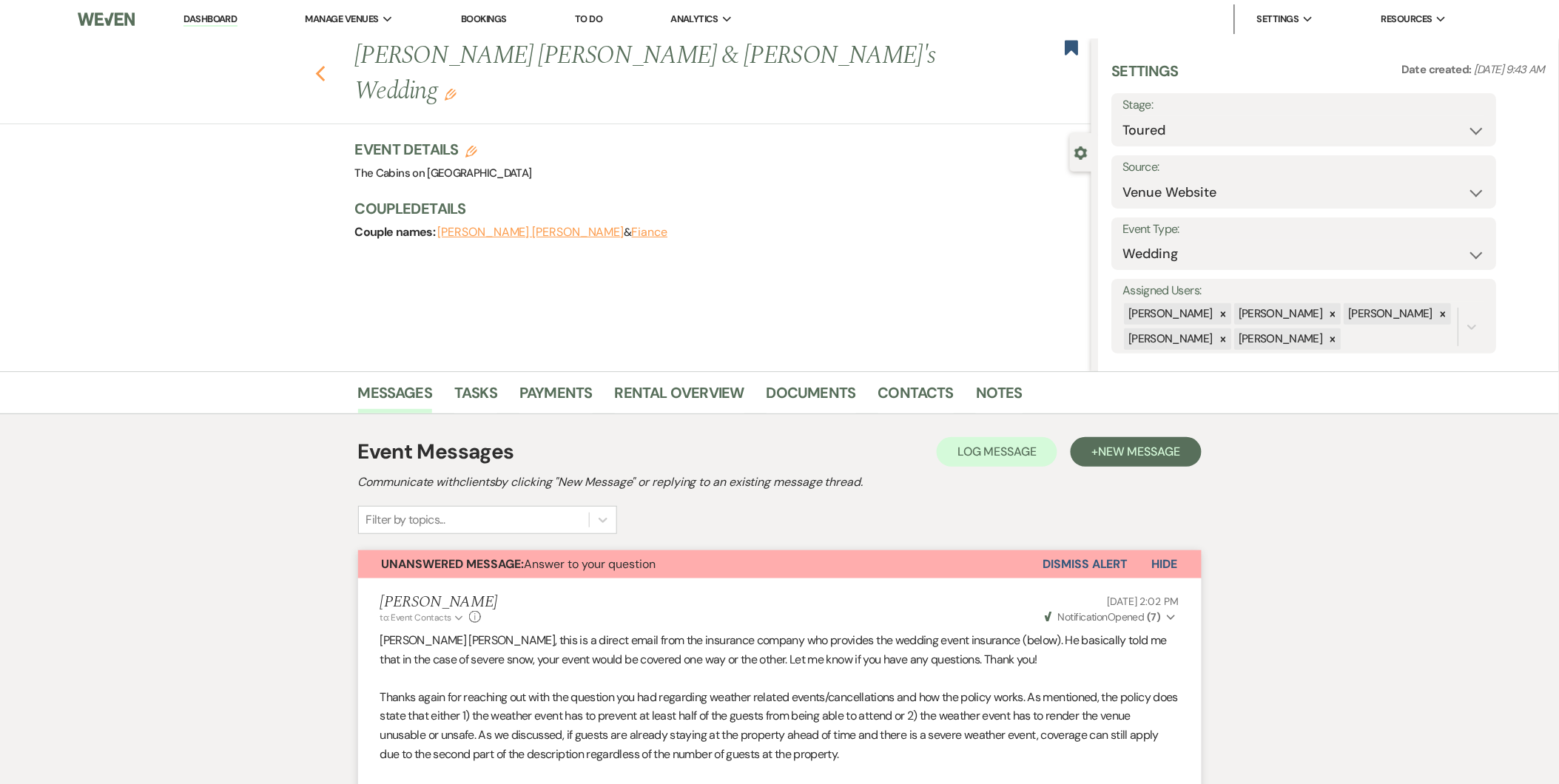
select select "5"
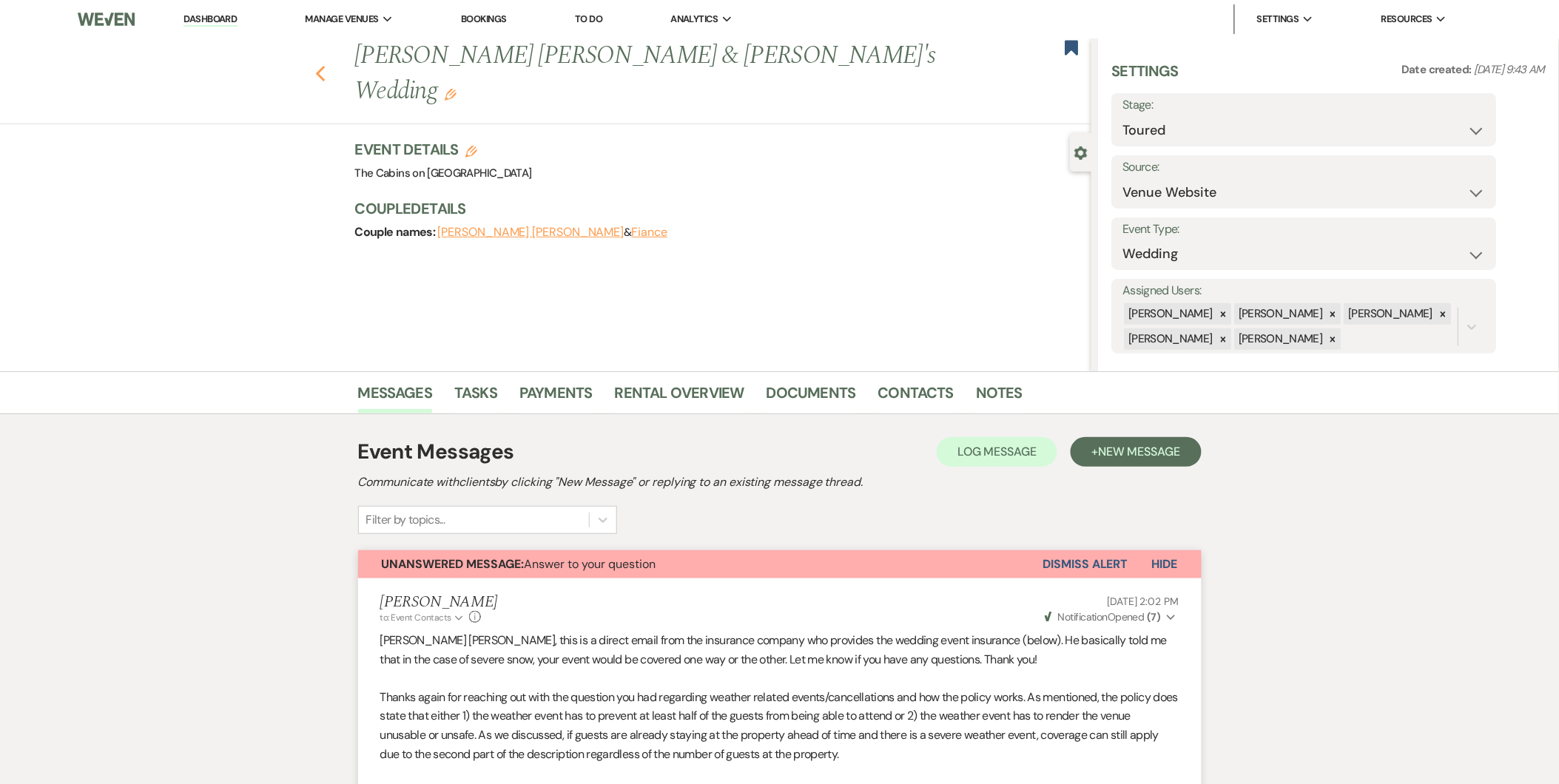
select select "5"
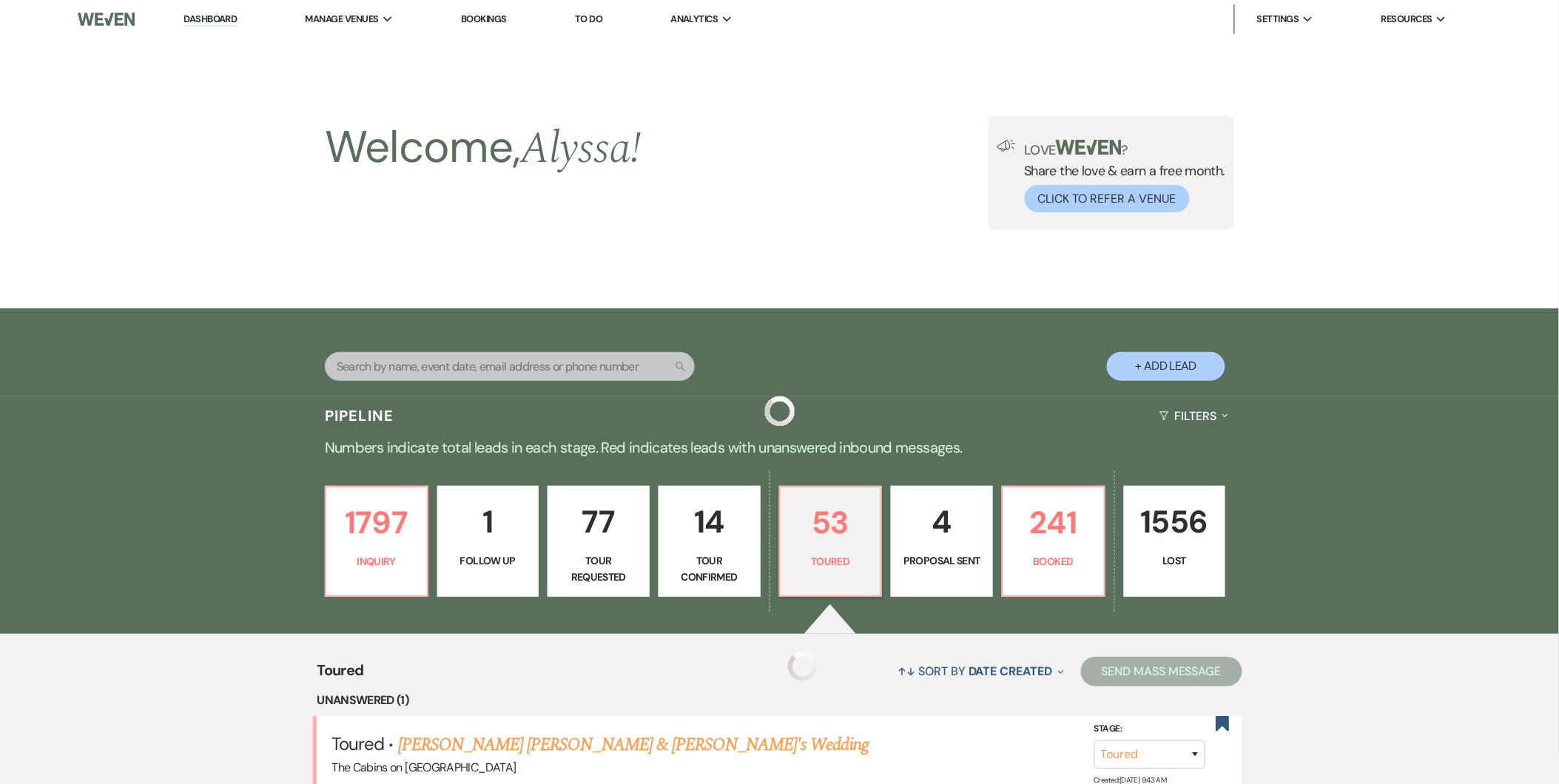
scroll to position [485, 0]
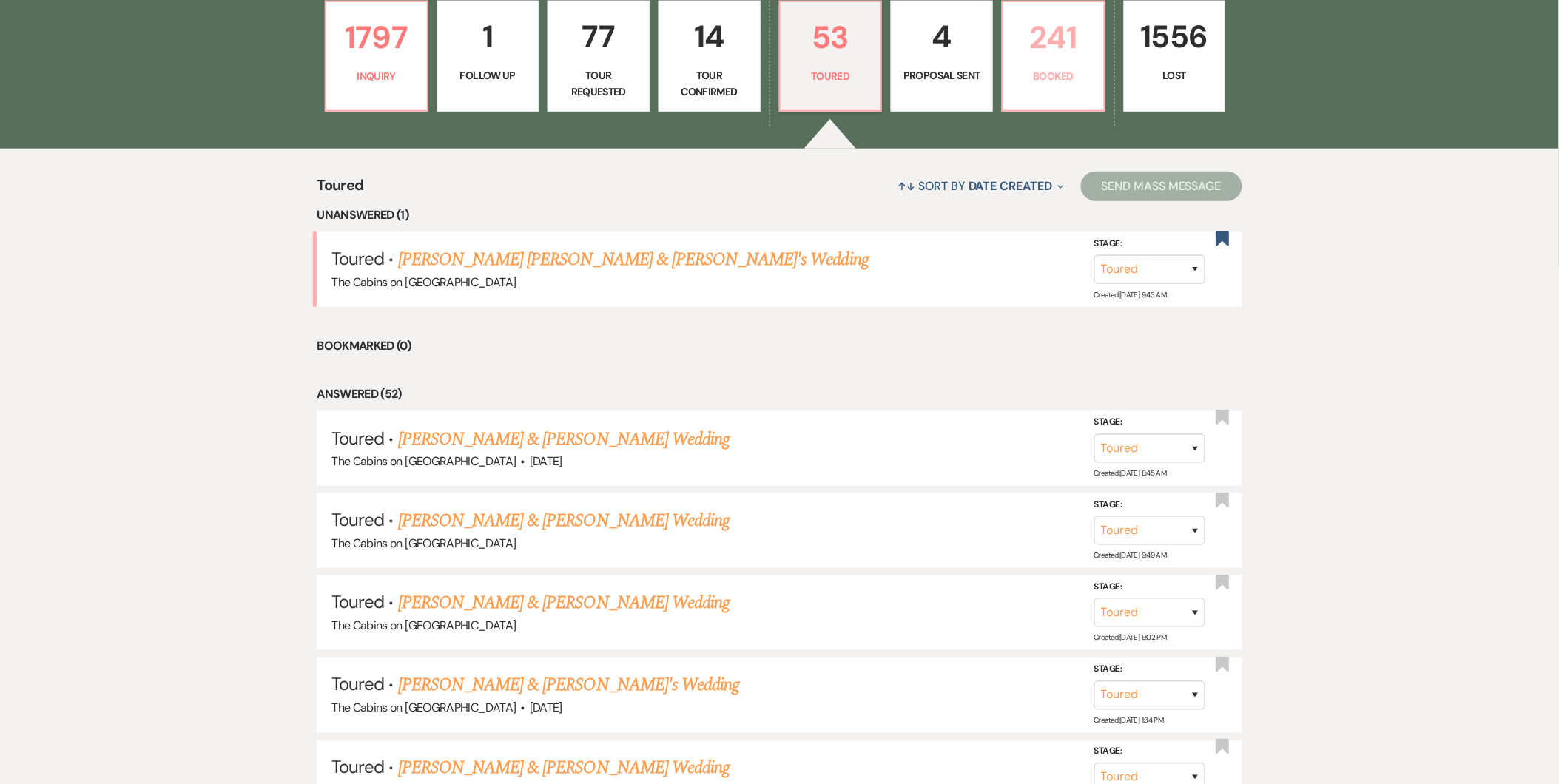
click at [1020, 68] on p "Booked" at bounding box center [1053, 75] width 83 height 16
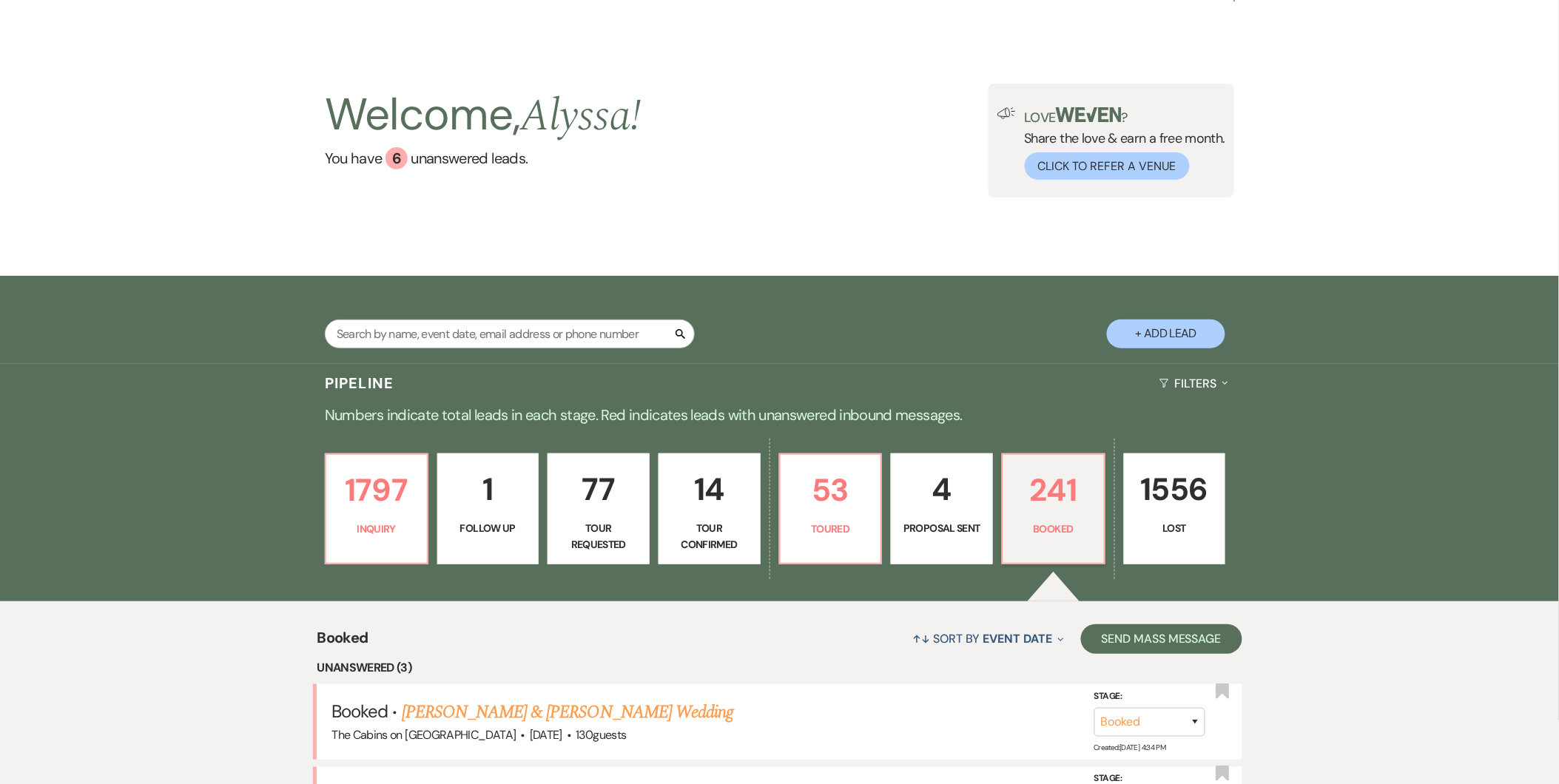
scroll to position [485, 0]
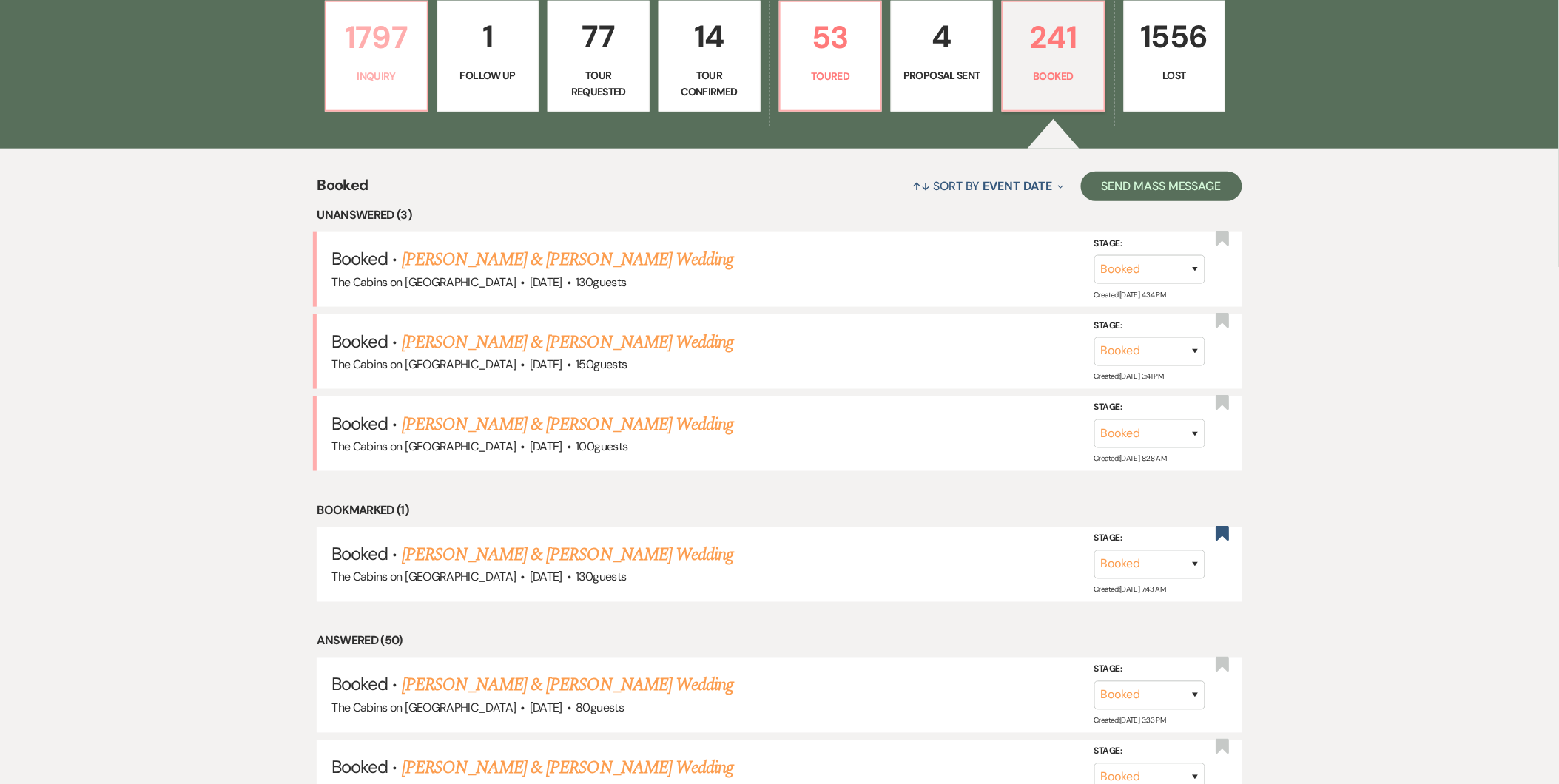
click at [386, 75] on p "Inquiry" at bounding box center [376, 75] width 83 height 16
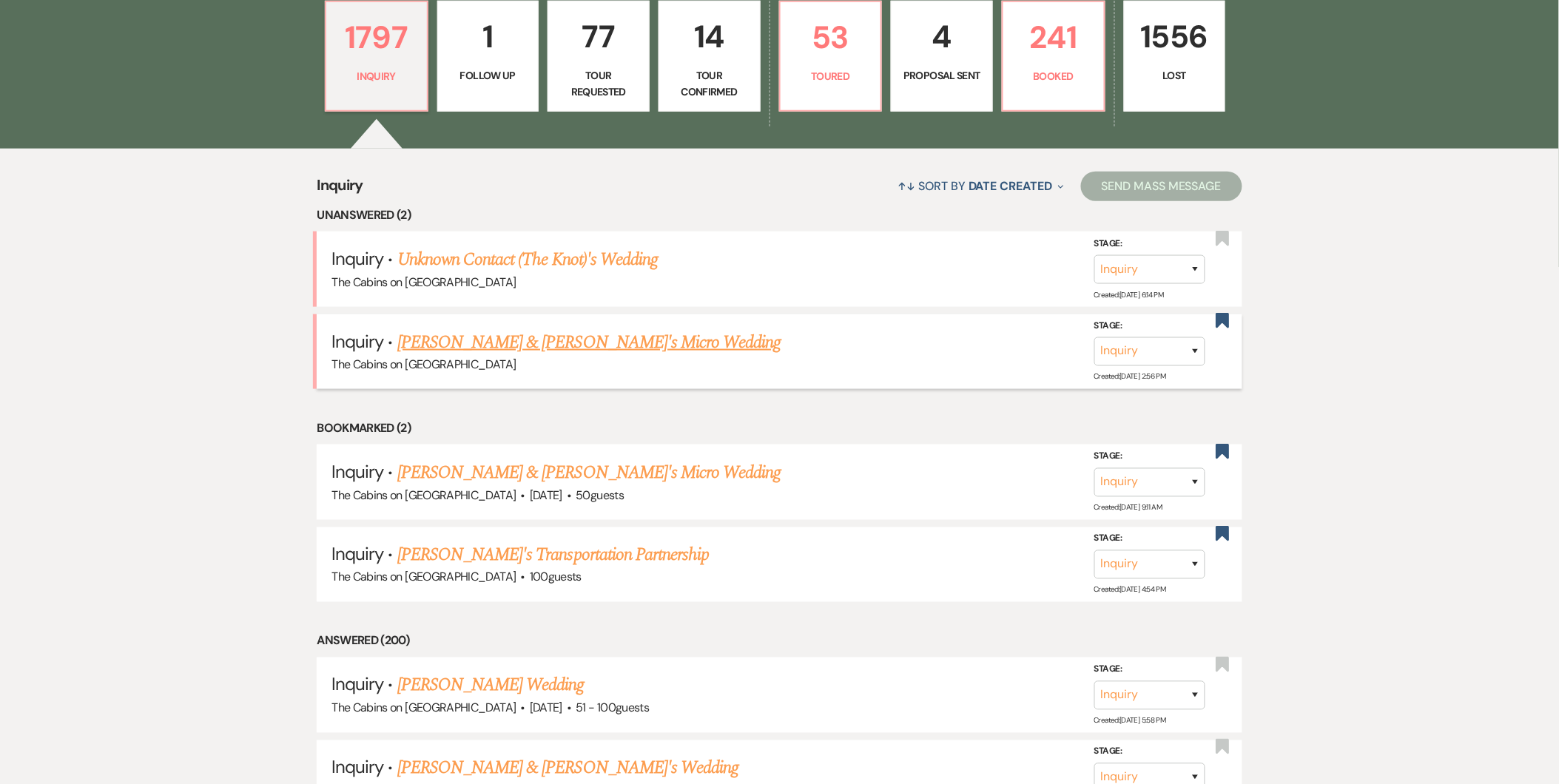
click at [591, 338] on link "Sylvia Avila & Fiance's Micro Wedding" at bounding box center [590, 342] width 384 height 27
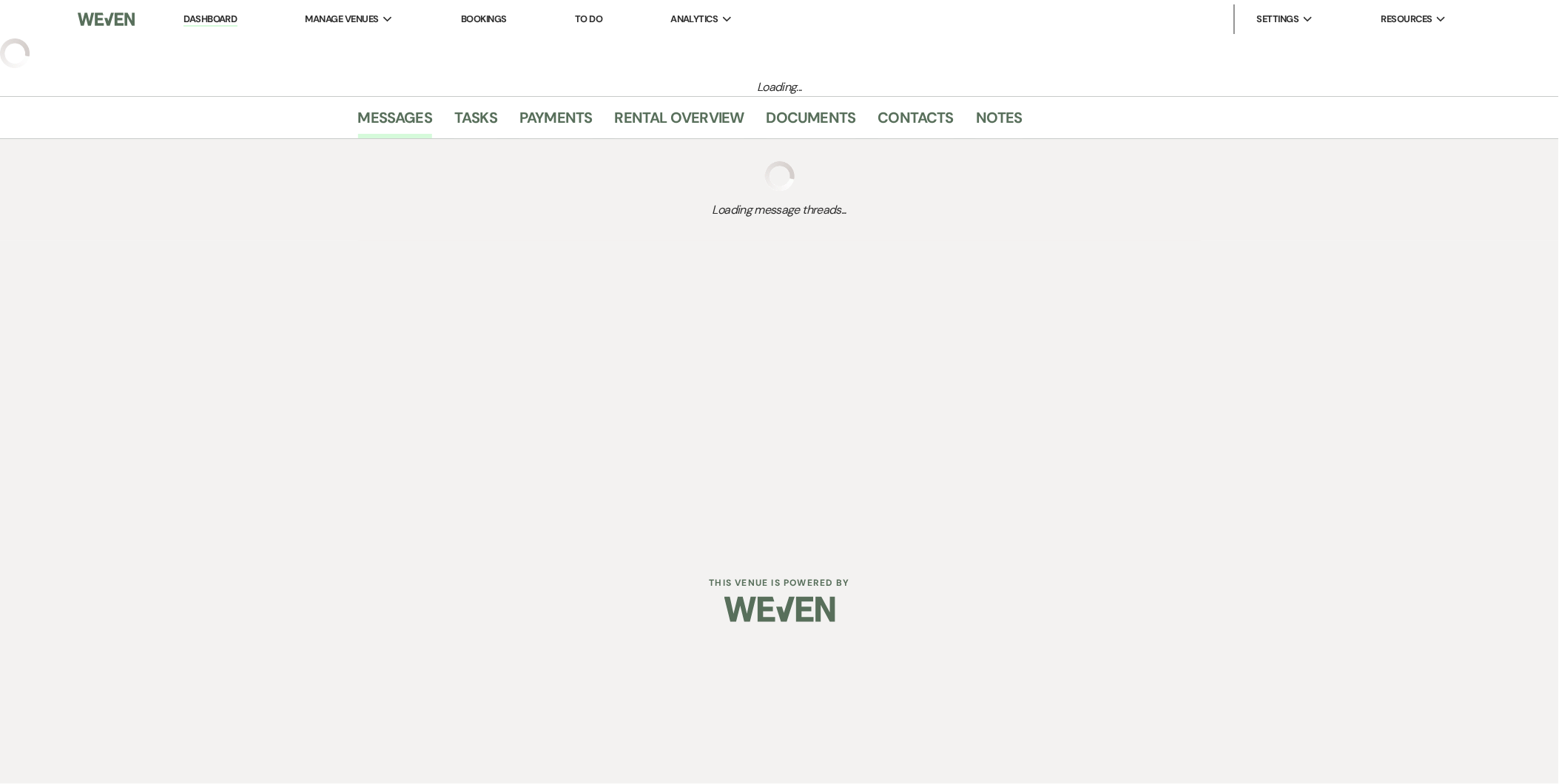
select select "15"
select select "16"
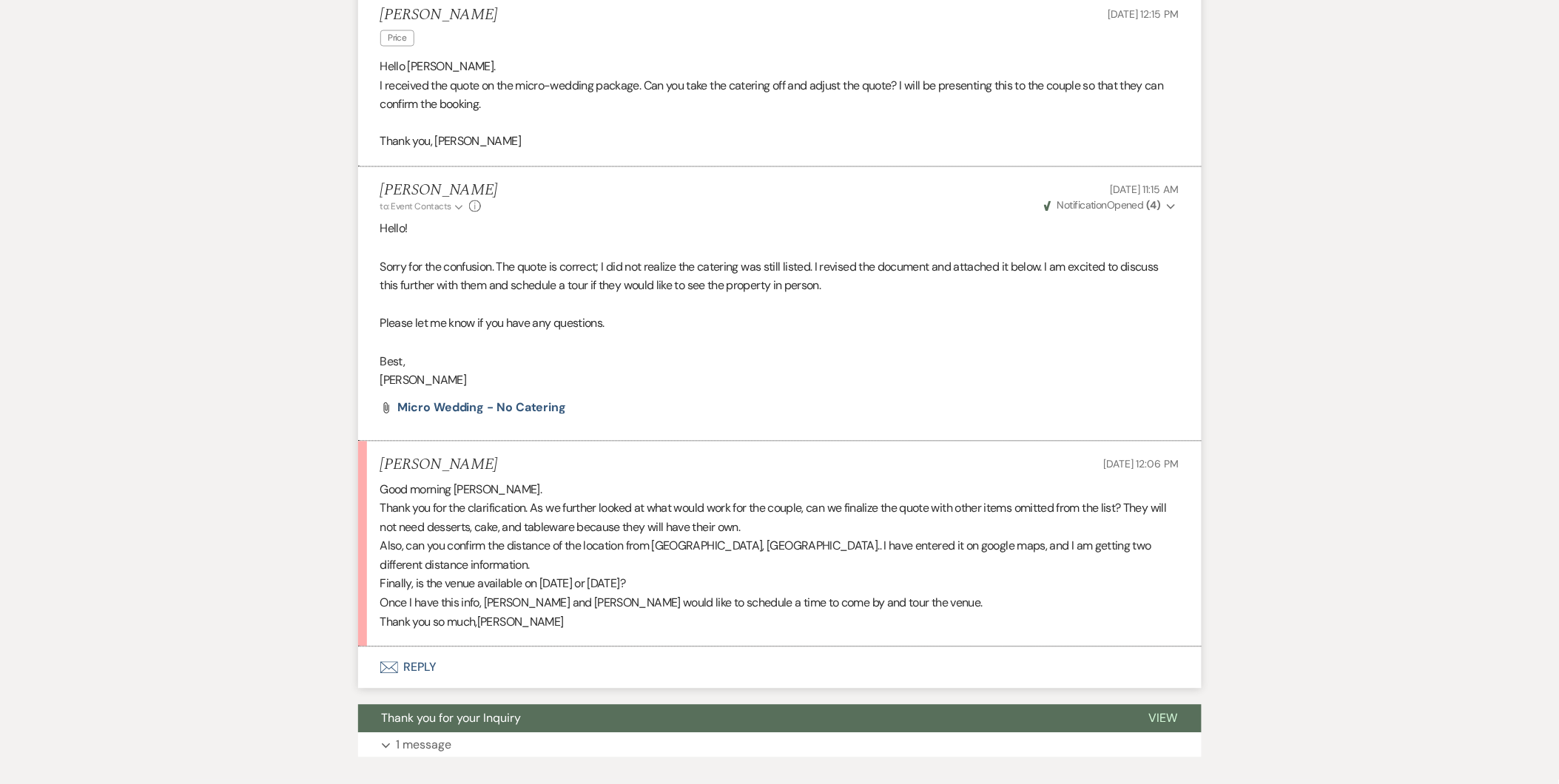
scroll to position [952, 0]
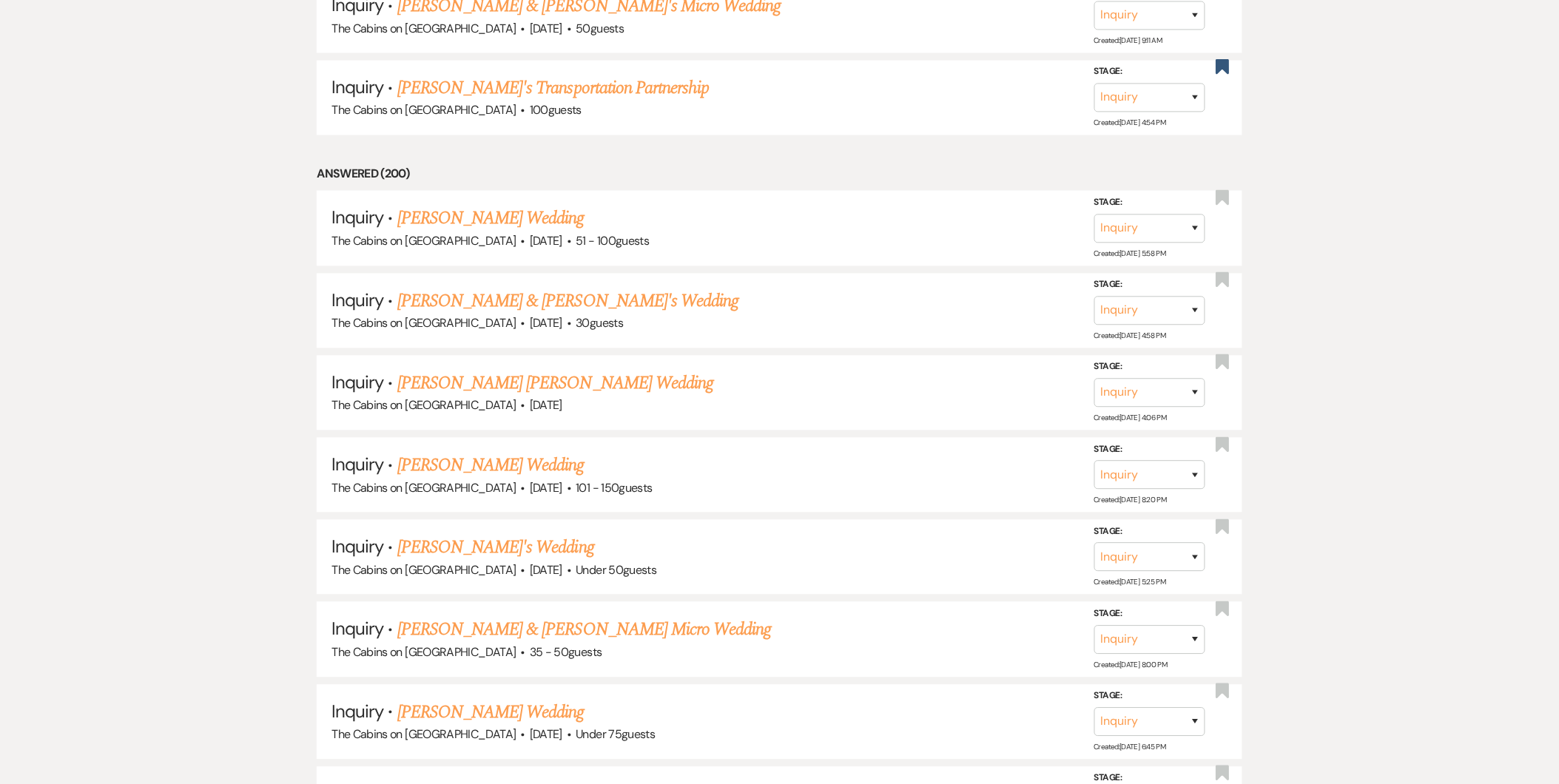
scroll to position [485, 0]
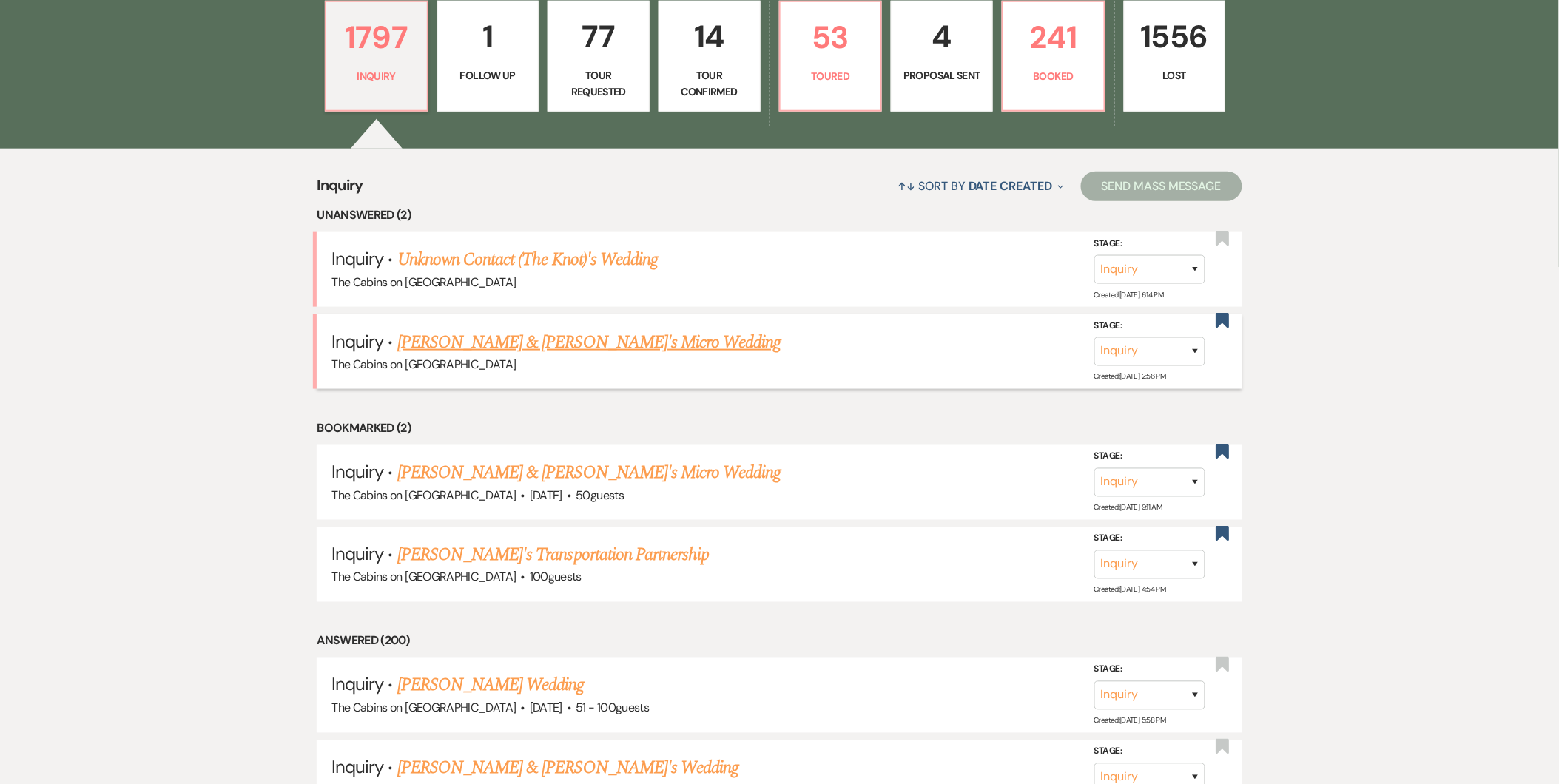
click at [618, 338] on link "Sylvia Avila & Fiance's Micro Wedding" at bounding box center [590, 342] width 384 height 27
select select "15"
select select "16"
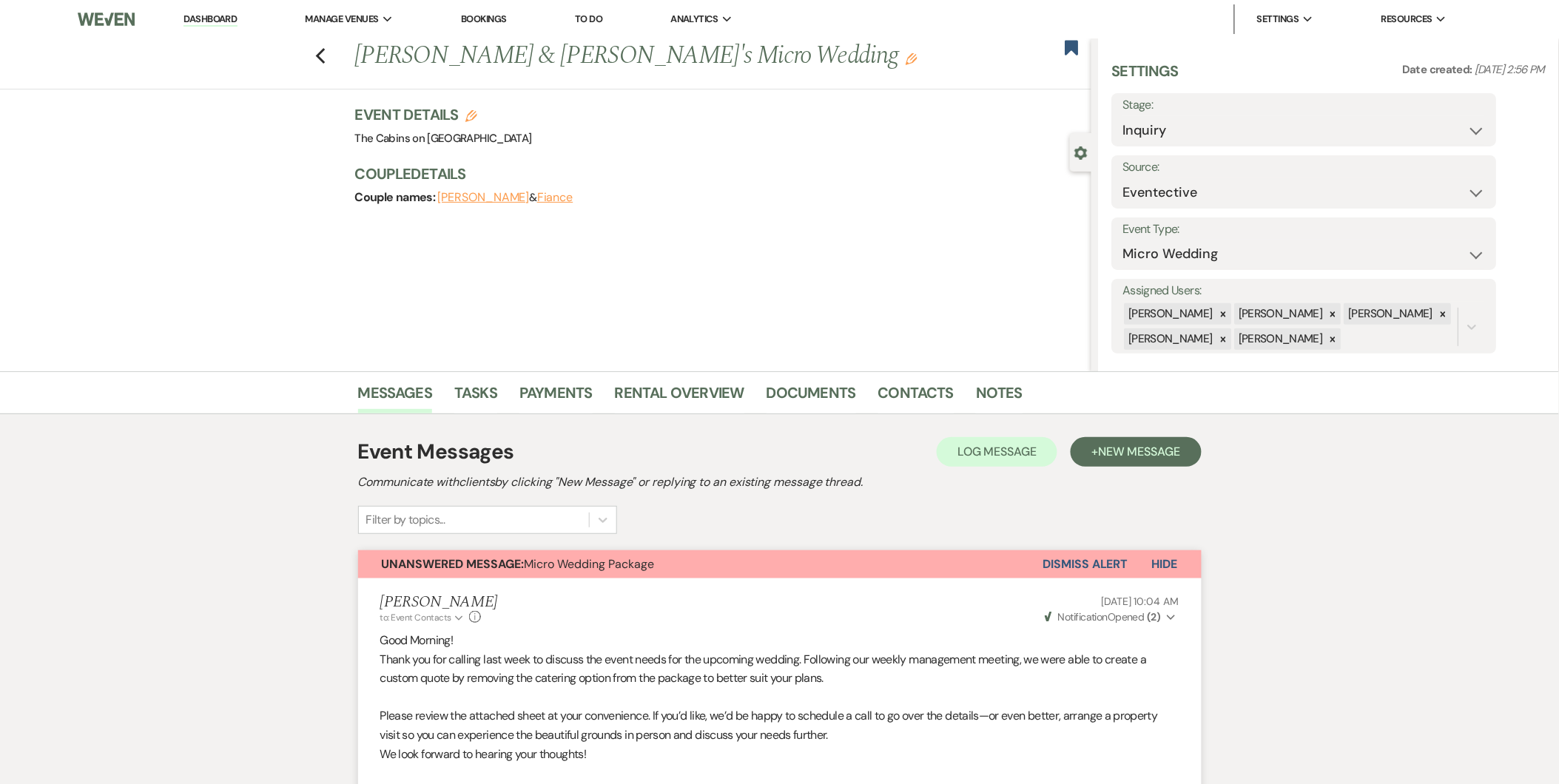
click at [495, 19] on link "Bookings" at bounding box center [484, 19] width 46 height 13
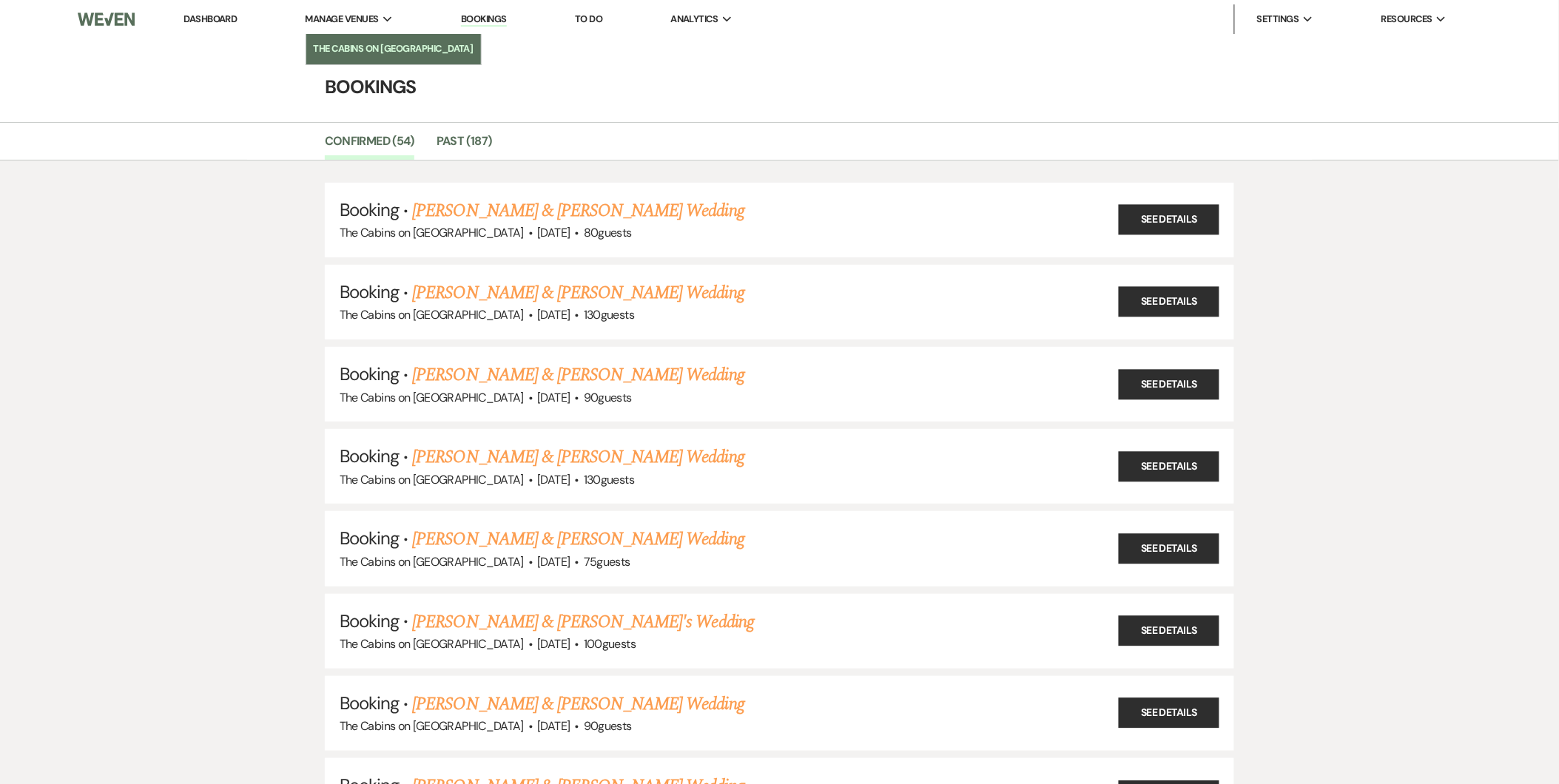
click at [367, 38] on link "The Cabins on [GEOGRAPHIC_DATA]" at bounding box center [393, 49] width 175 height 30
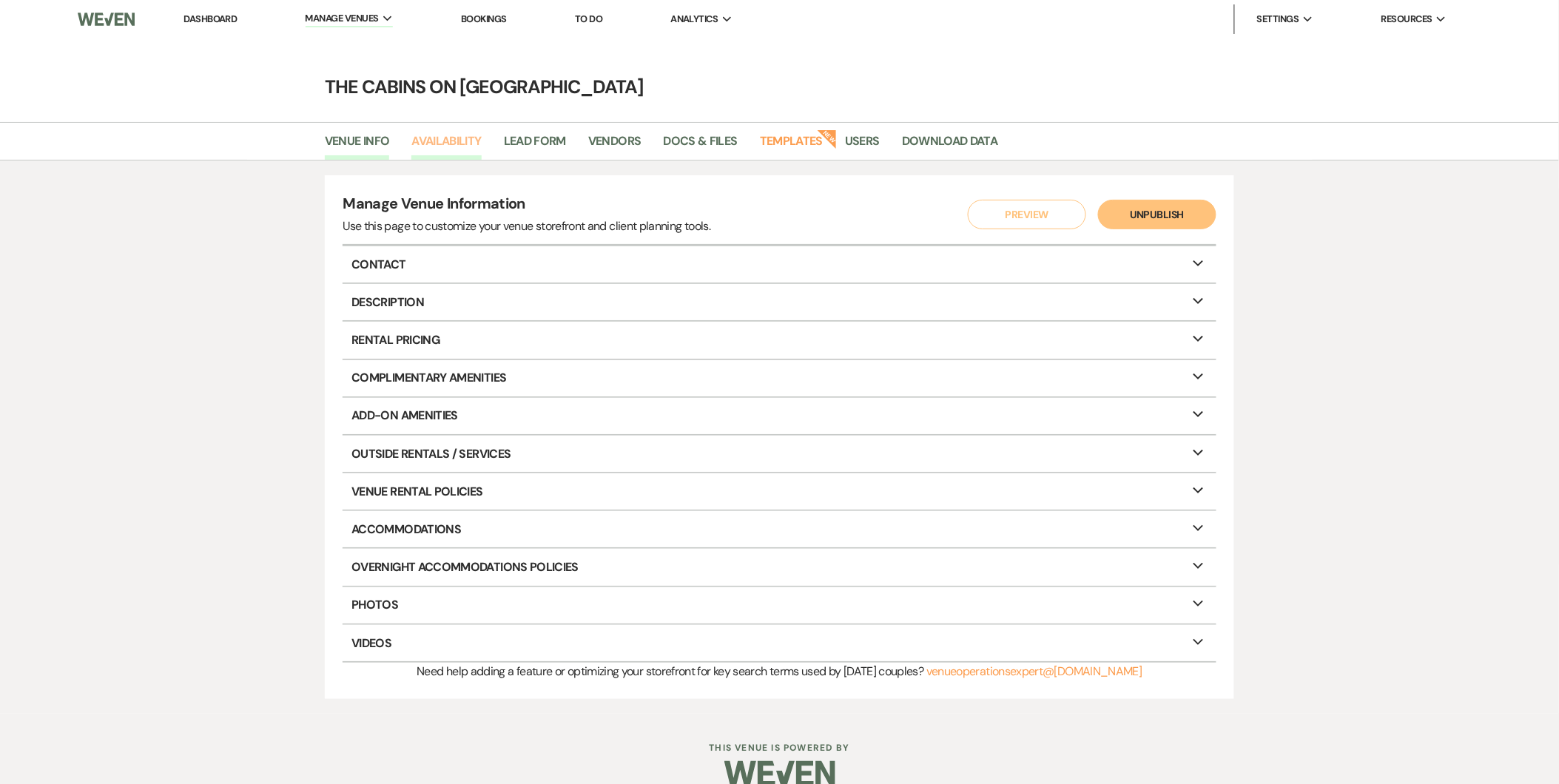
click at [474, 143] on link "Availability" at bounding box center [446, 146] width 69 height 28
select select "2"
select select "2026"
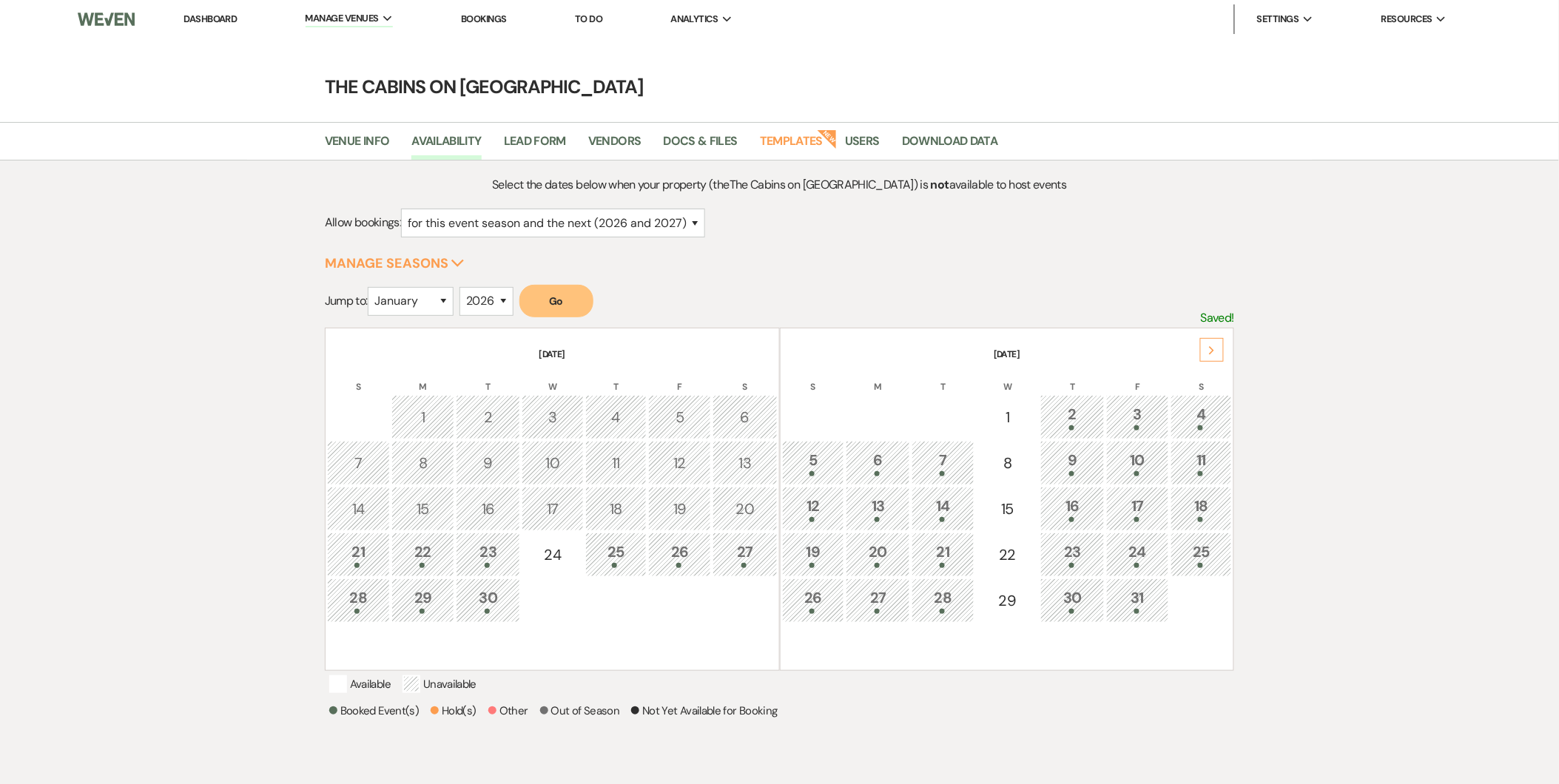
click at [120, 24] on img at bounding box center [106, 19] width 57 height 31
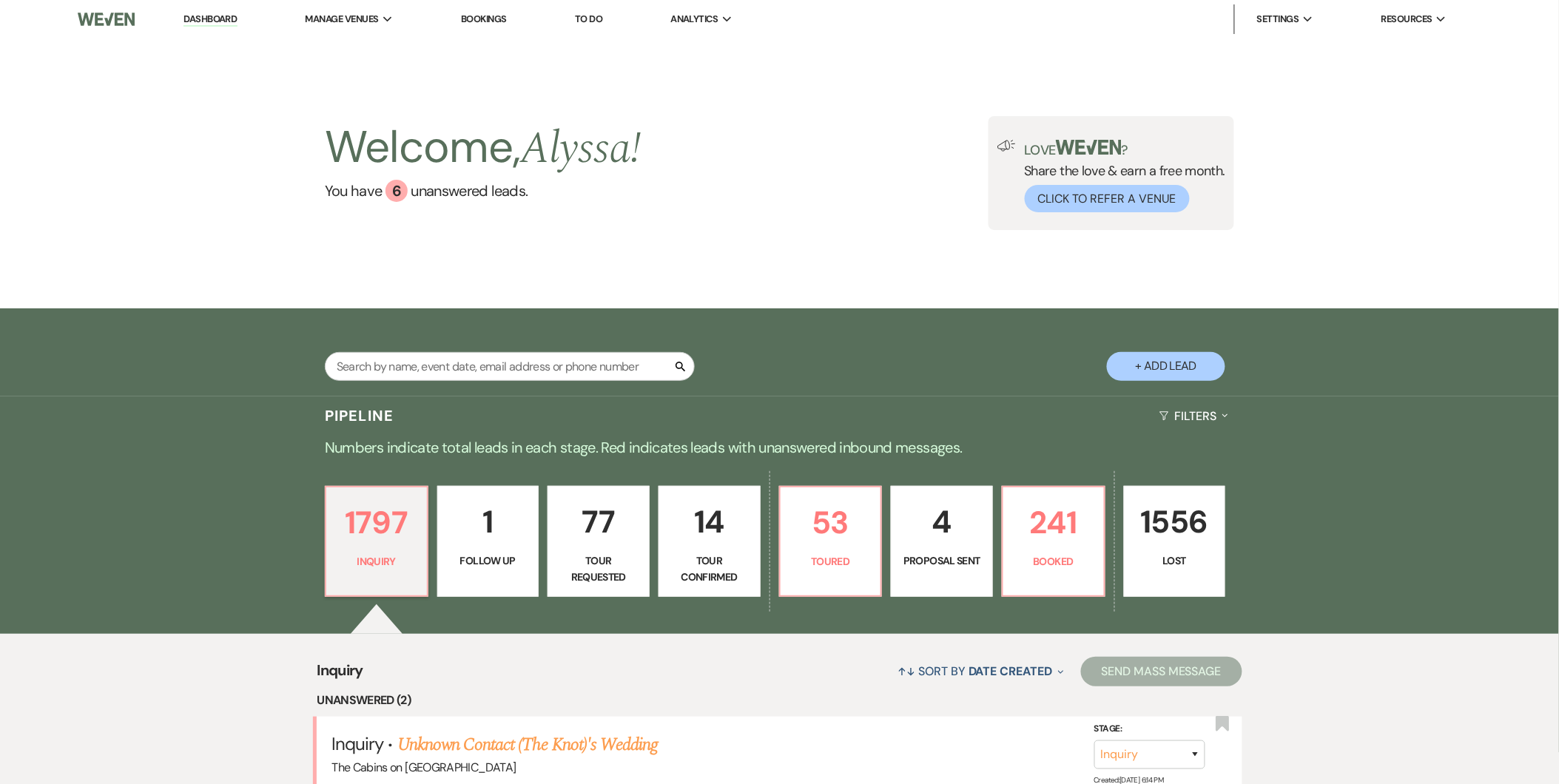
click at [121, 17] on img at bounding box center [106, 19] width 57 height 31
click at [1004, 528] on link "241 Booked" at bounding box center [1053, 541] width 104 height 111
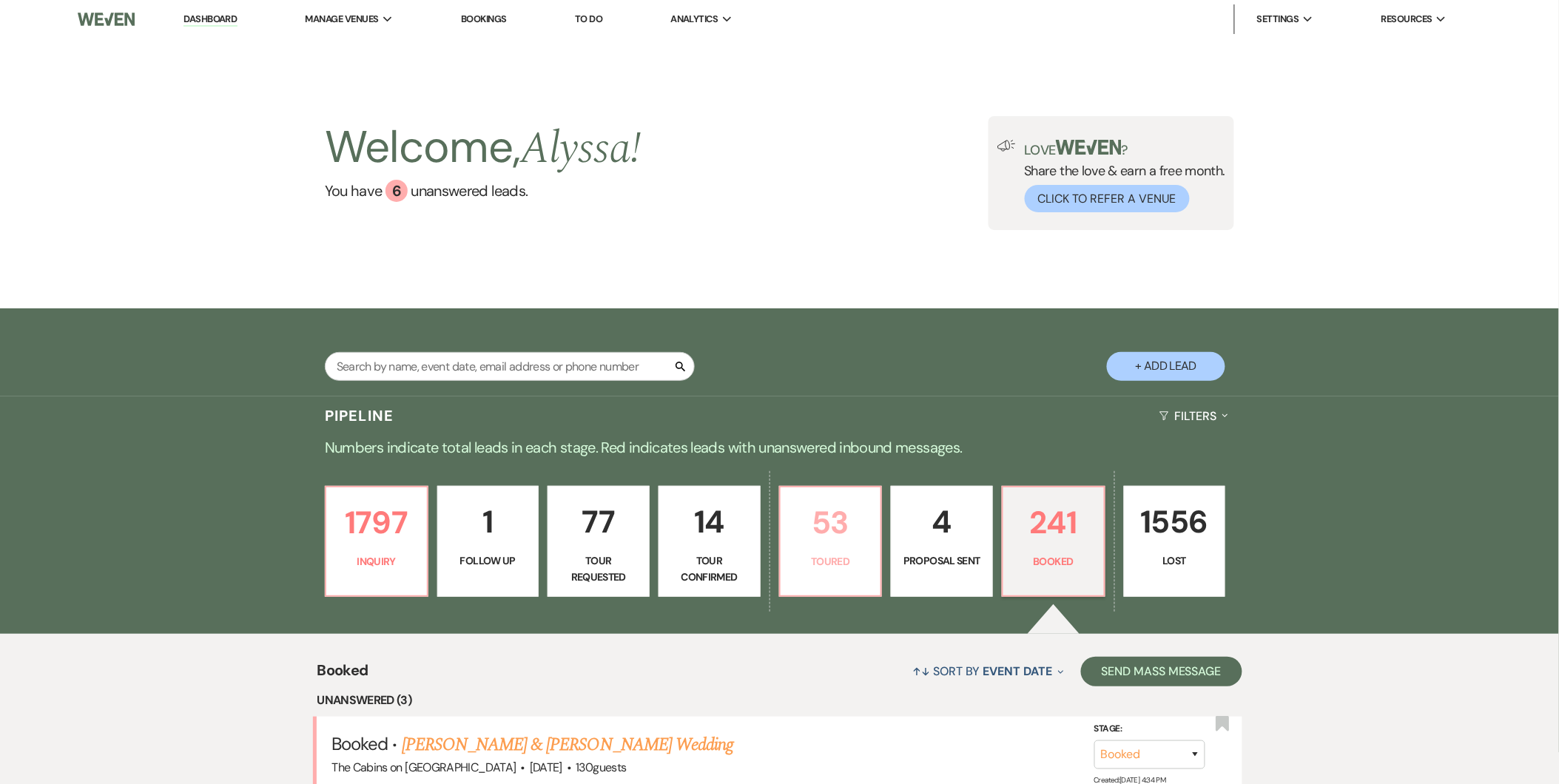
click at [848, 534] on p "53" at bounding box center [830, 523] width 83 height 50
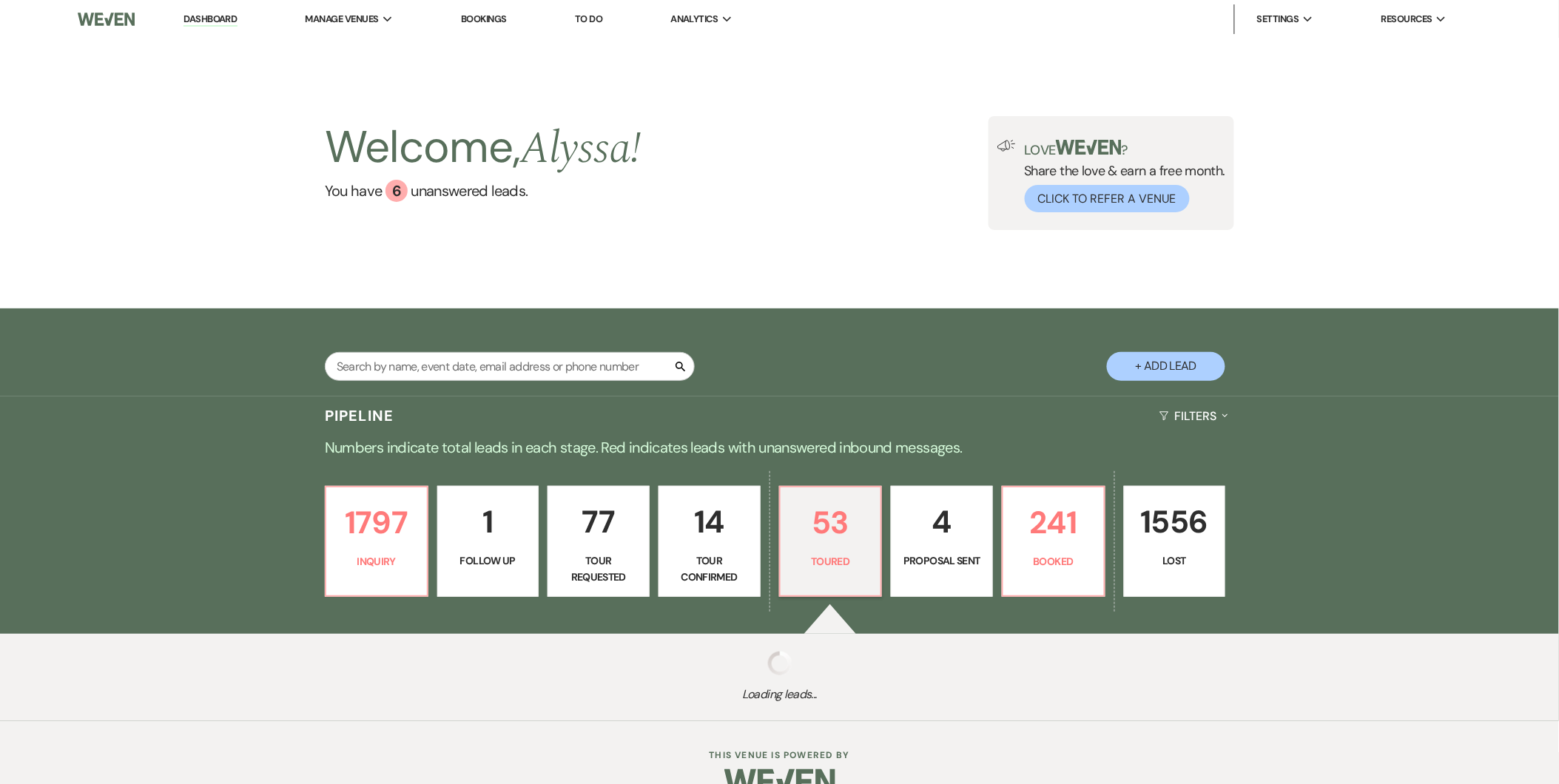
select select "5"
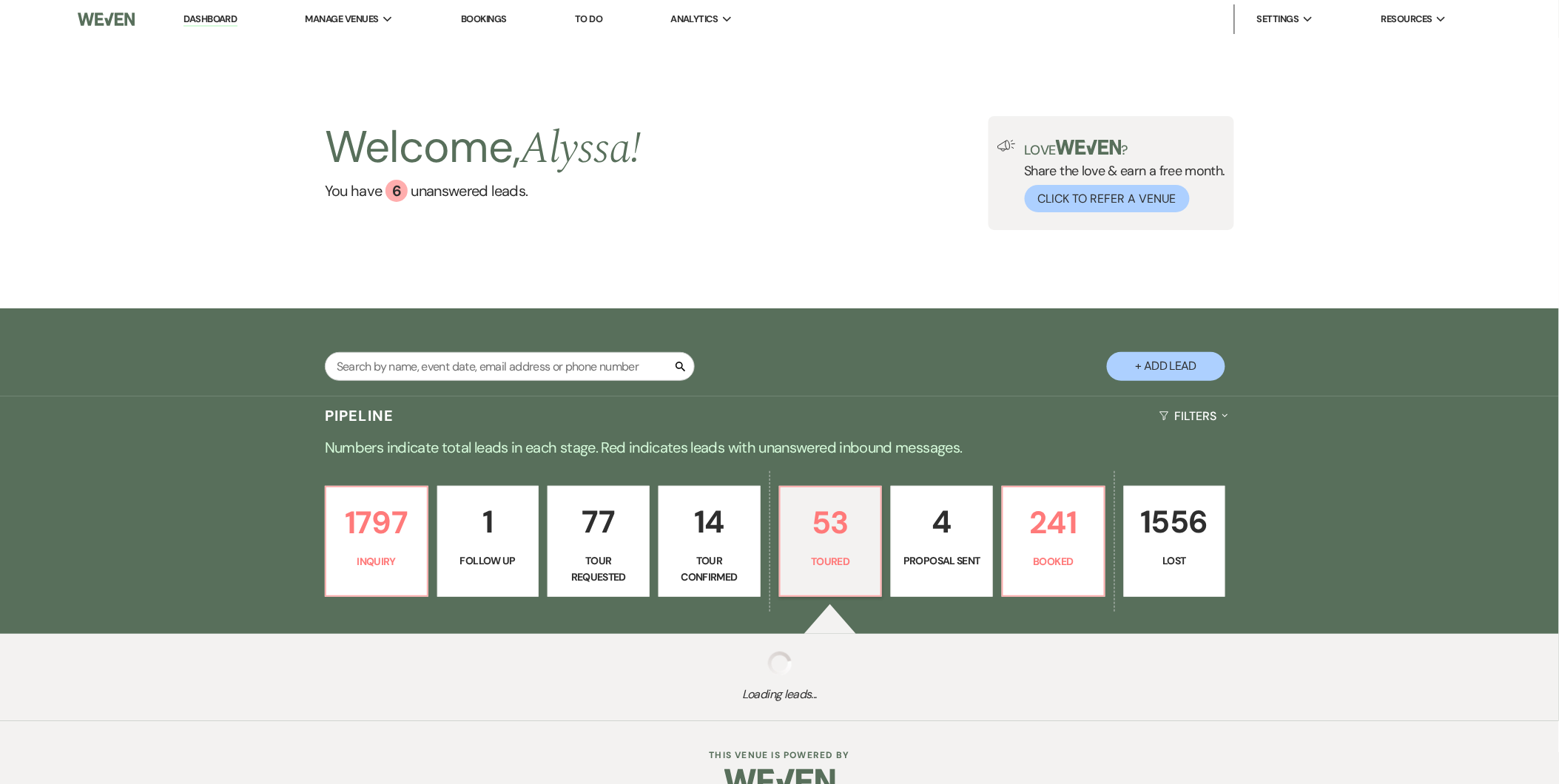
select select "5"
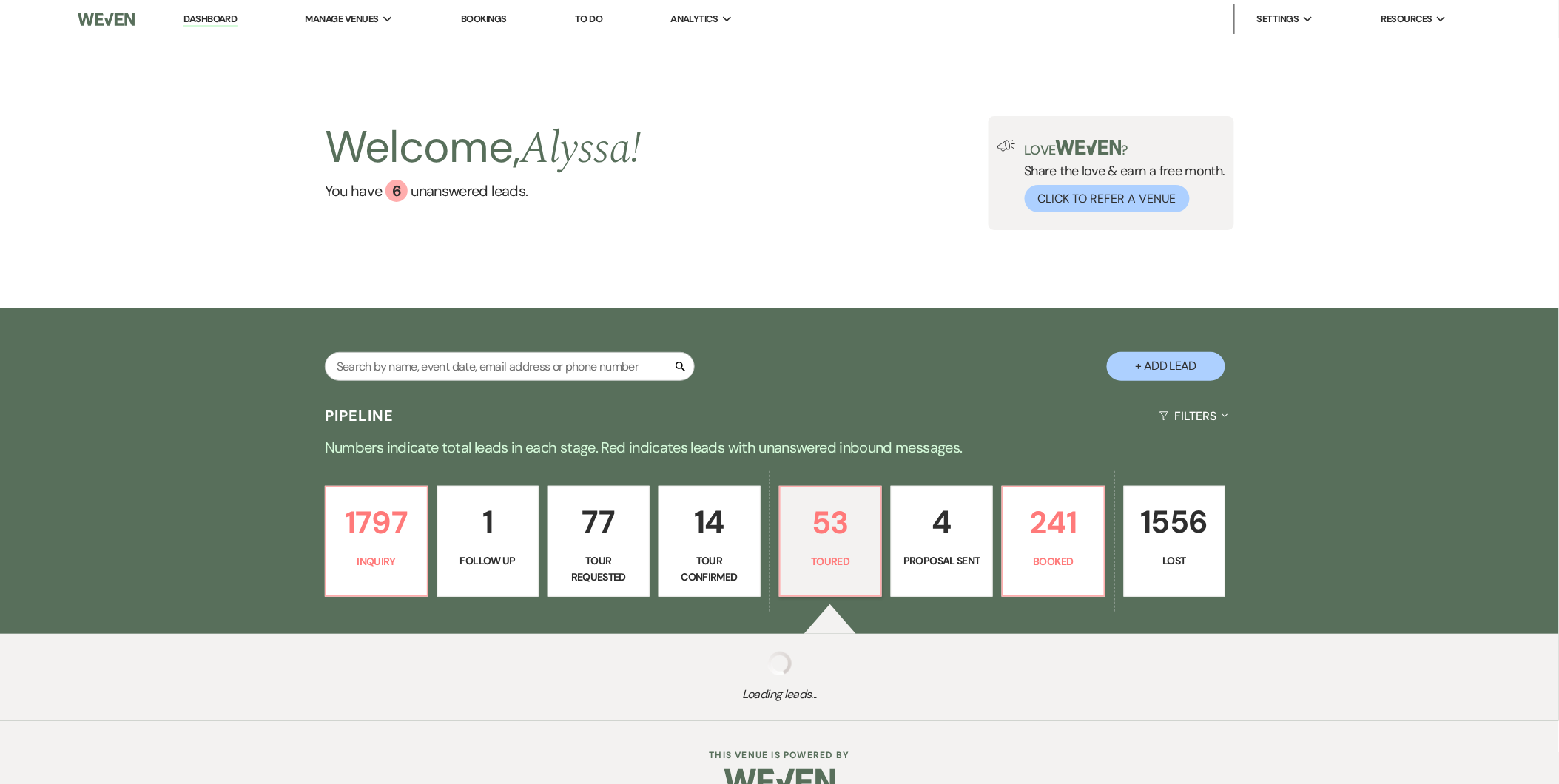
select select "5"
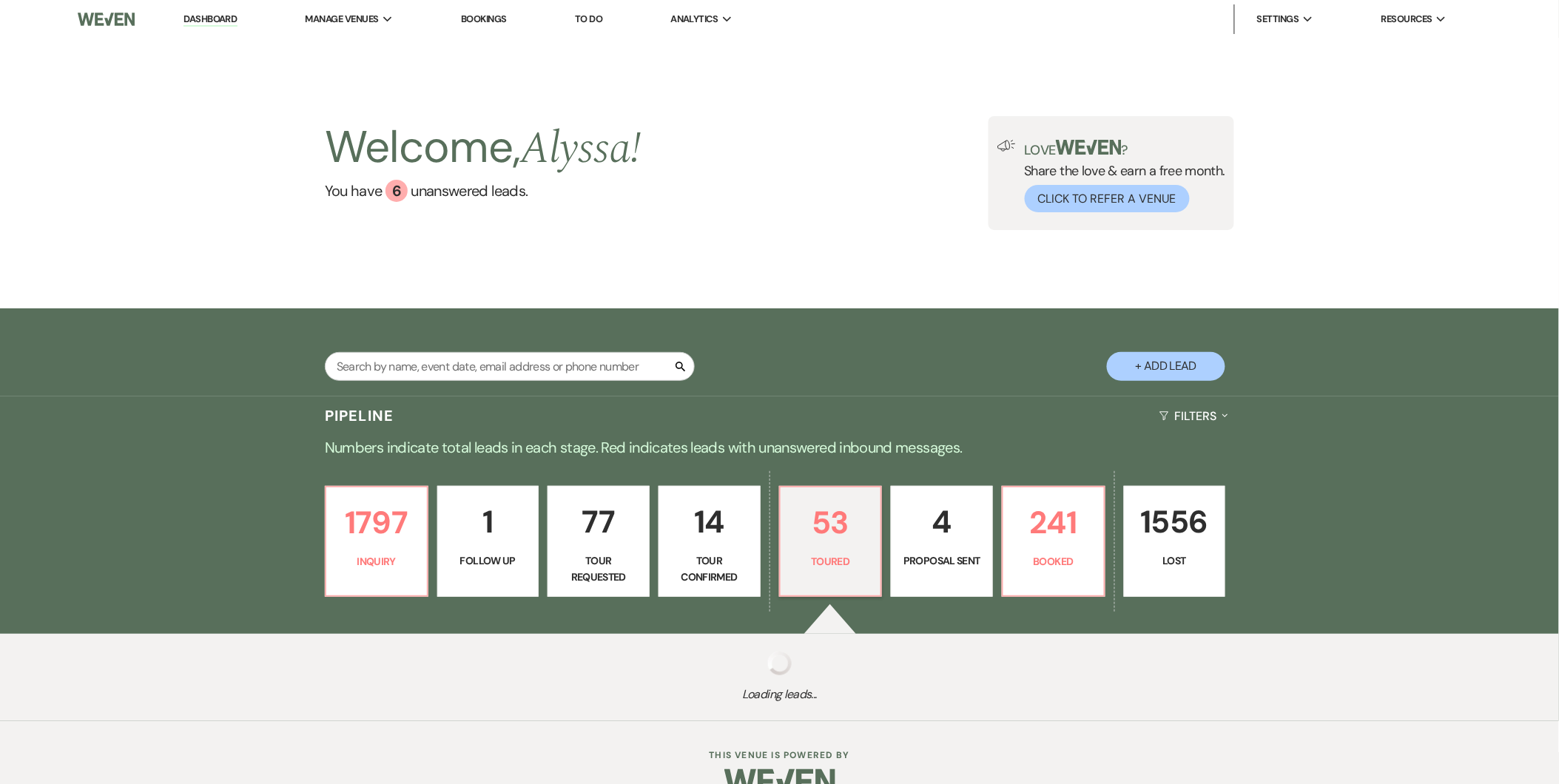
select select "5"
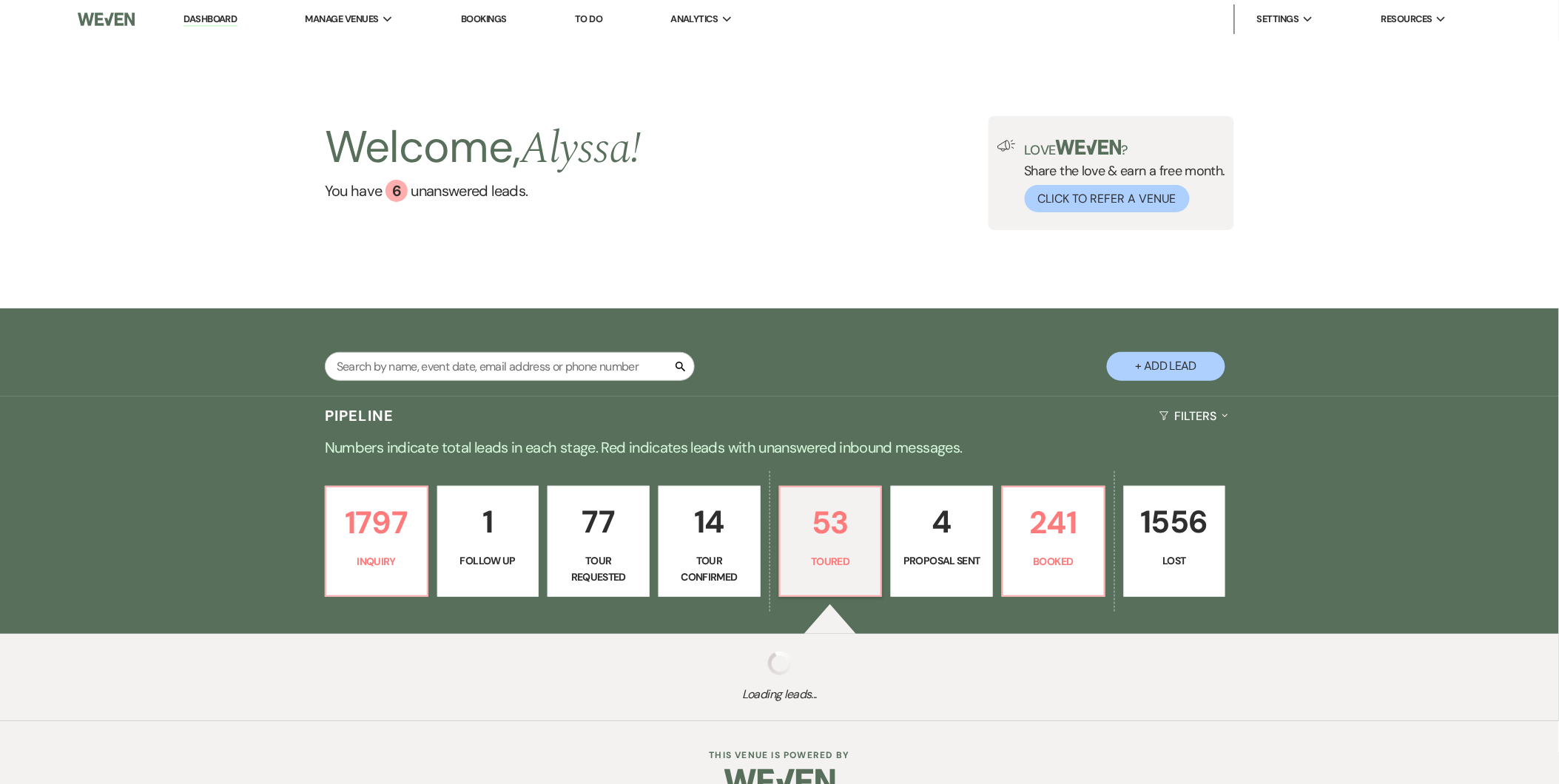
select select "5"
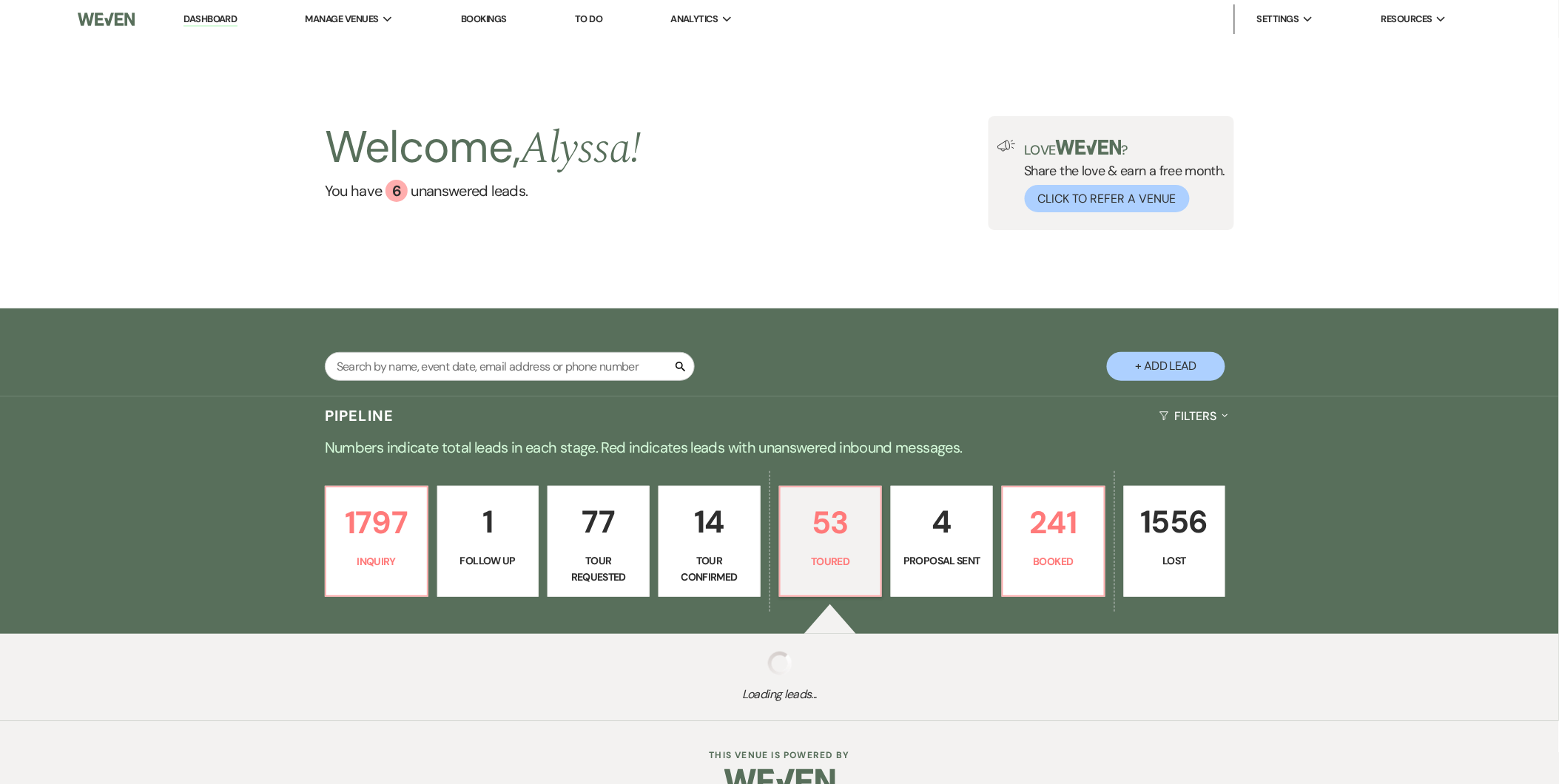
select select "5"
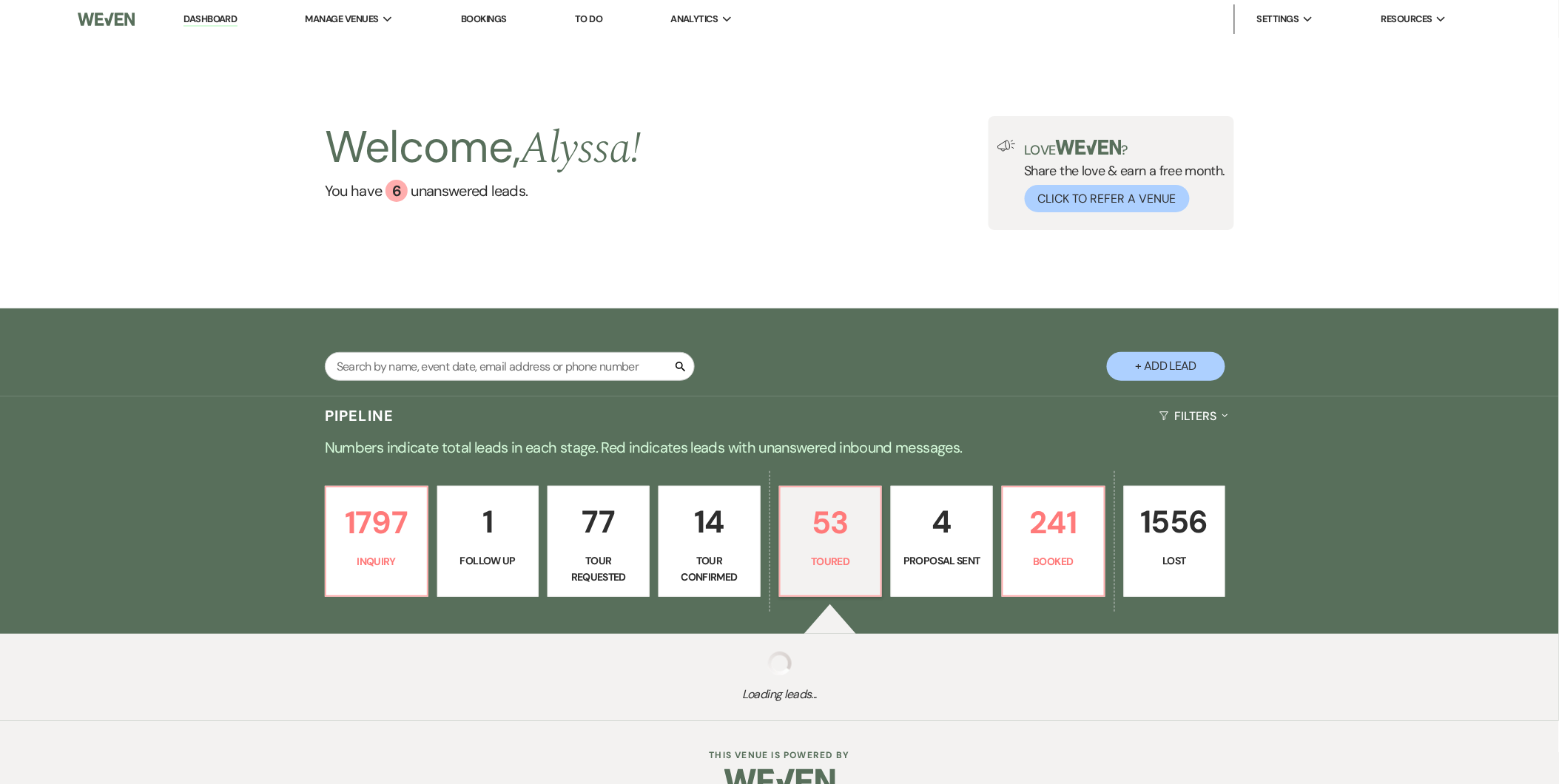
select select "5"
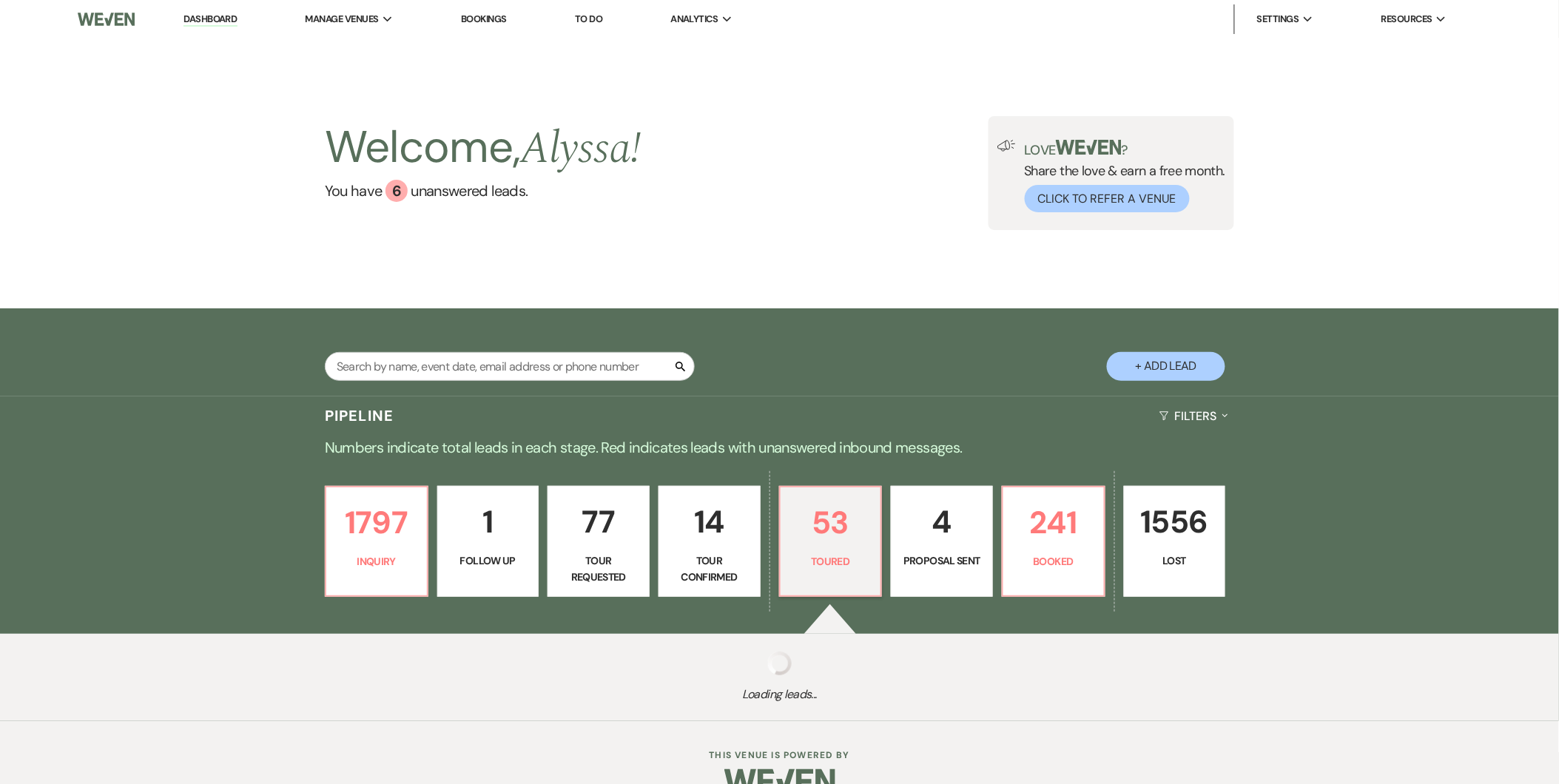
select select "5"
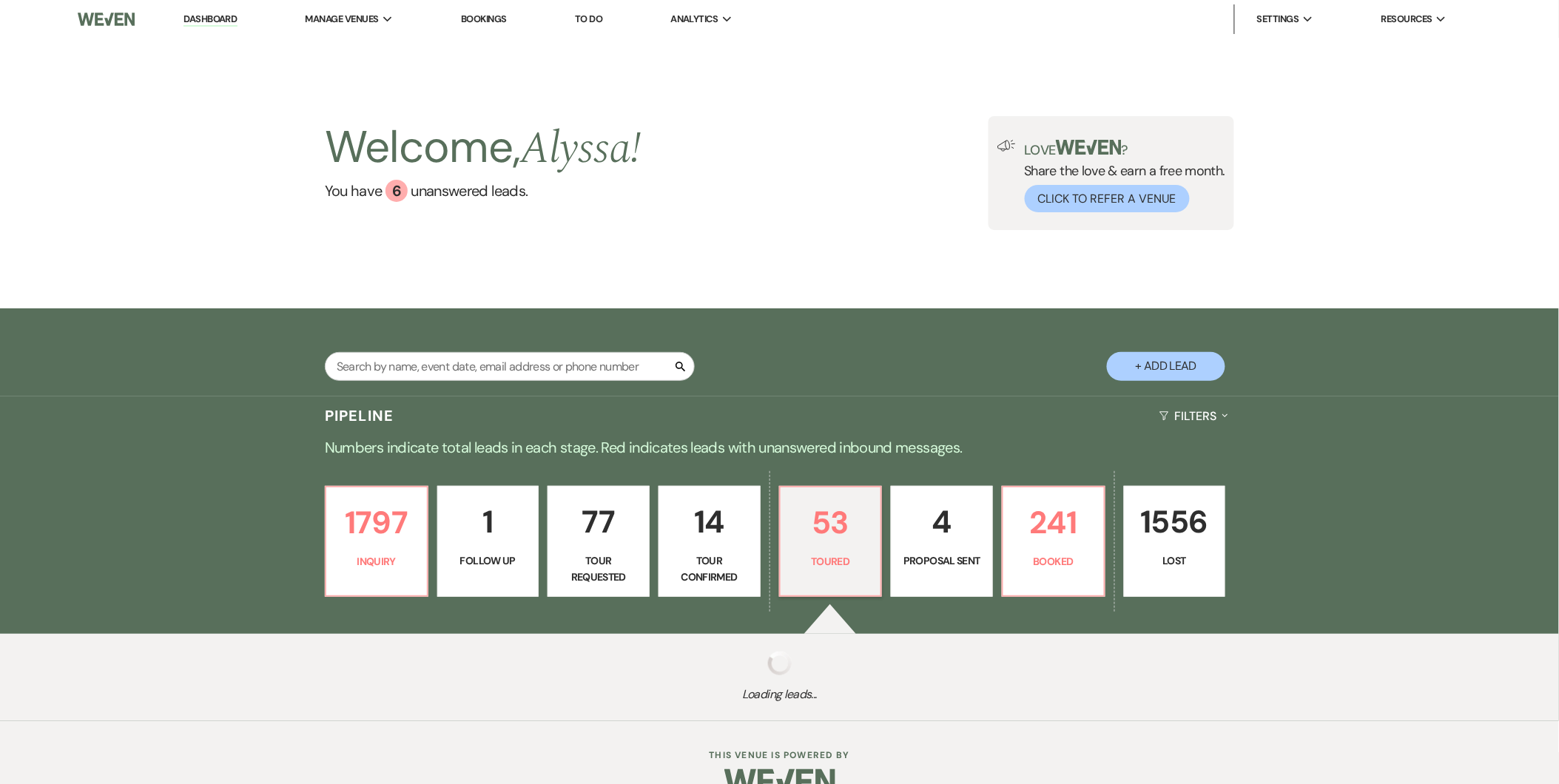
select select "5"
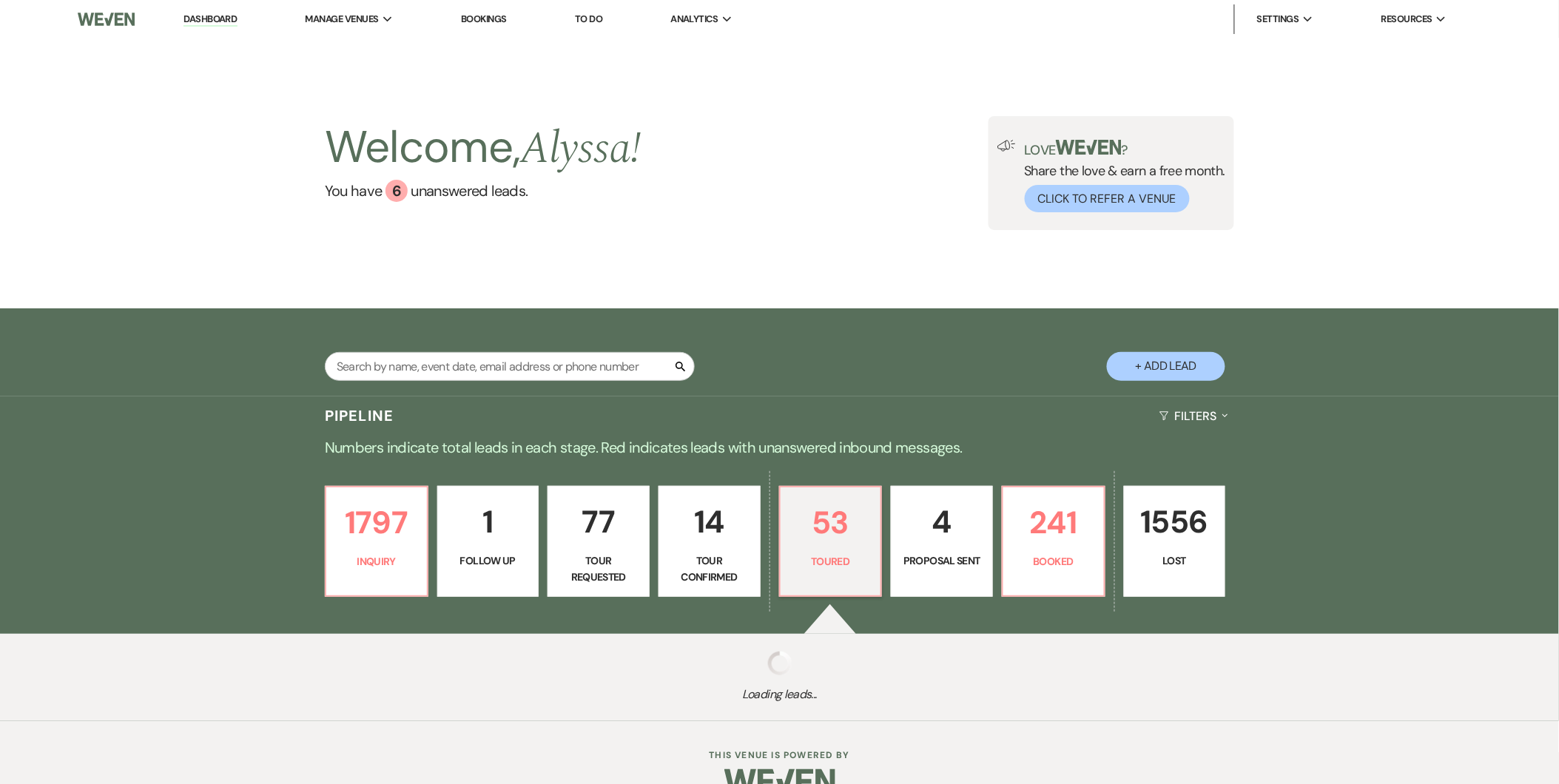
select select "5"
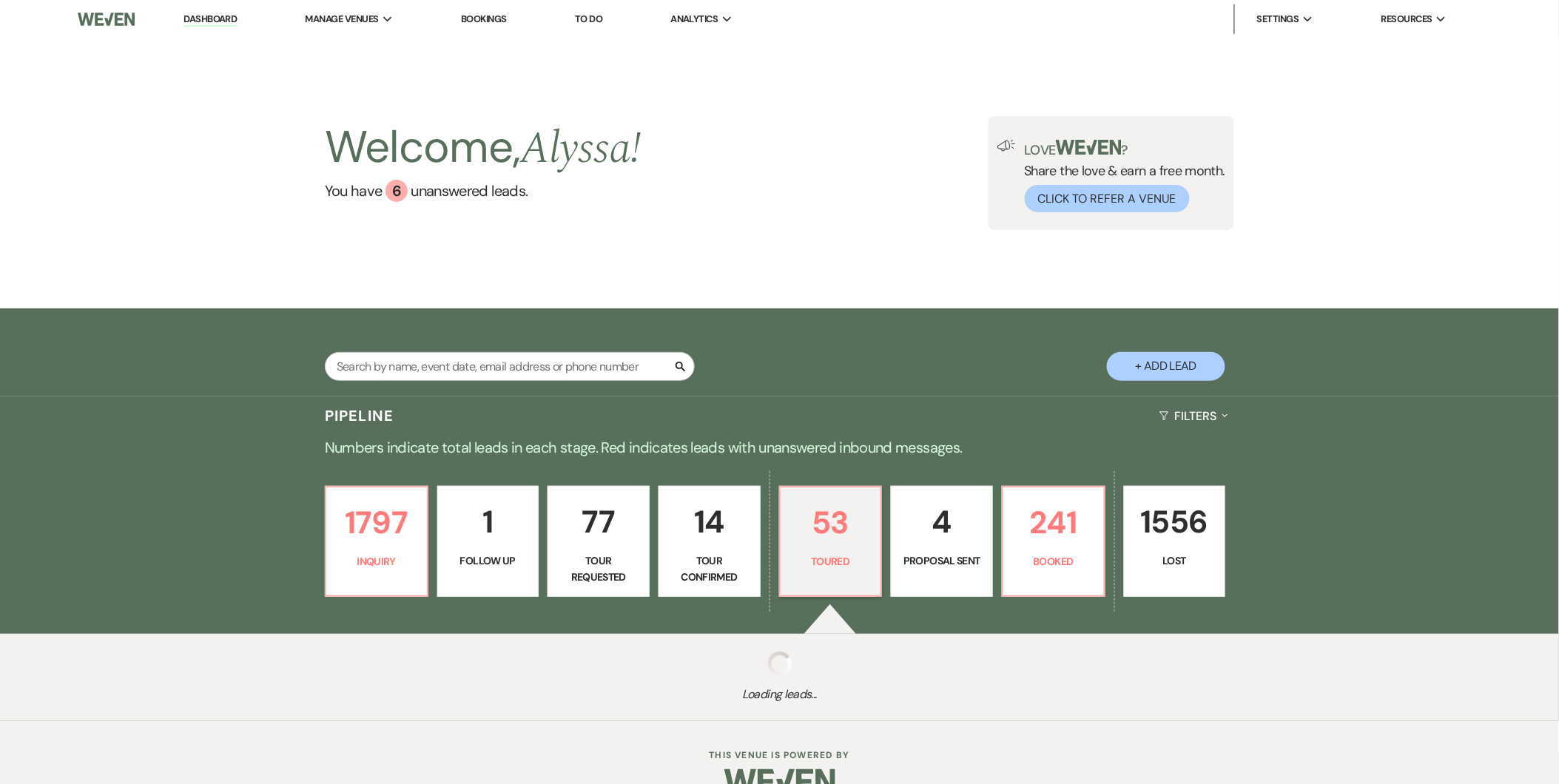
select select "5"
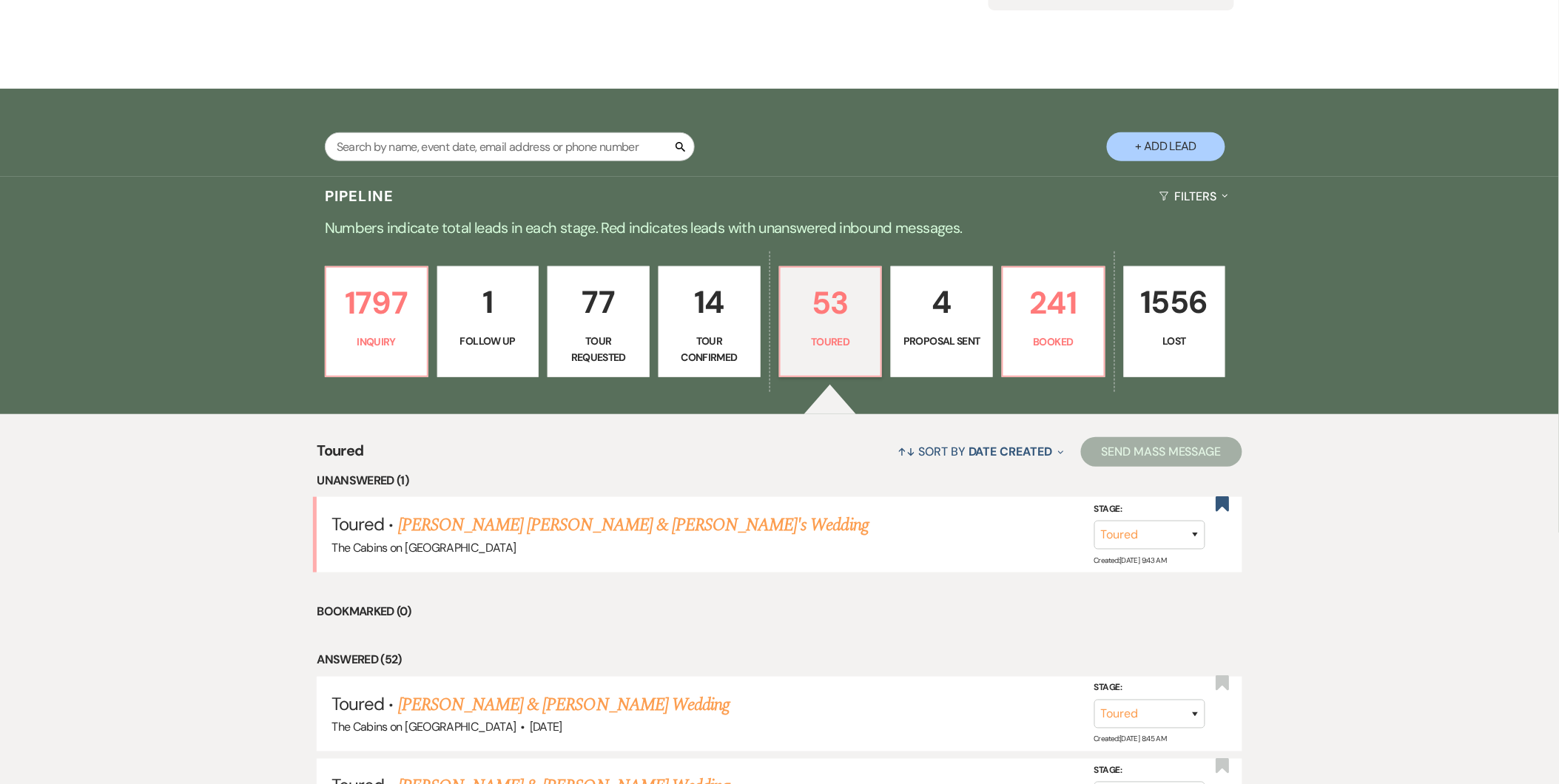
scroll to position [214, 0]
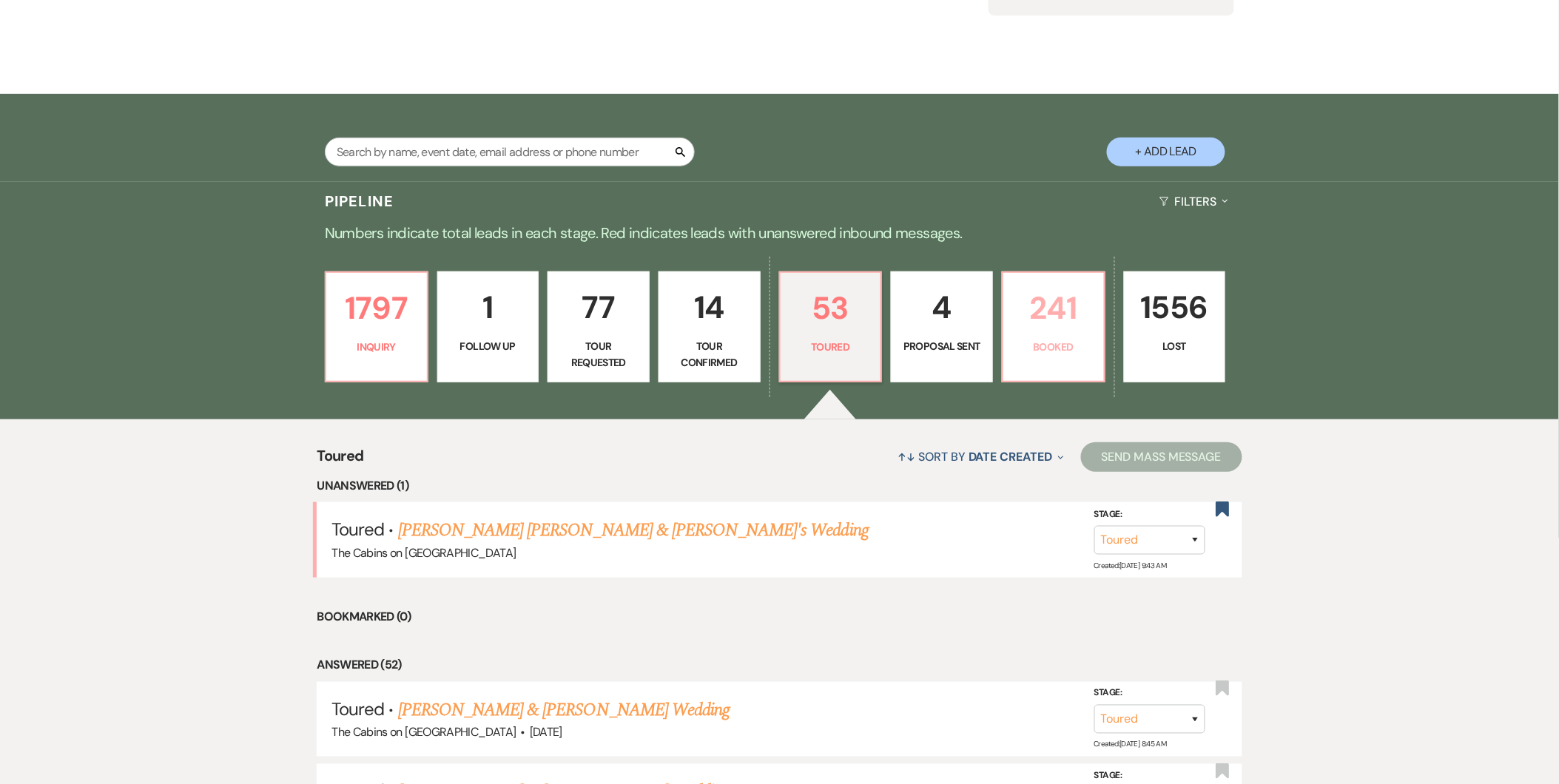
click at [1074, 349] on p "Booked" at bounding box center [1053, 346] width 83 height 16
